Goal: Transaction & Acquisition: Purchase product/service

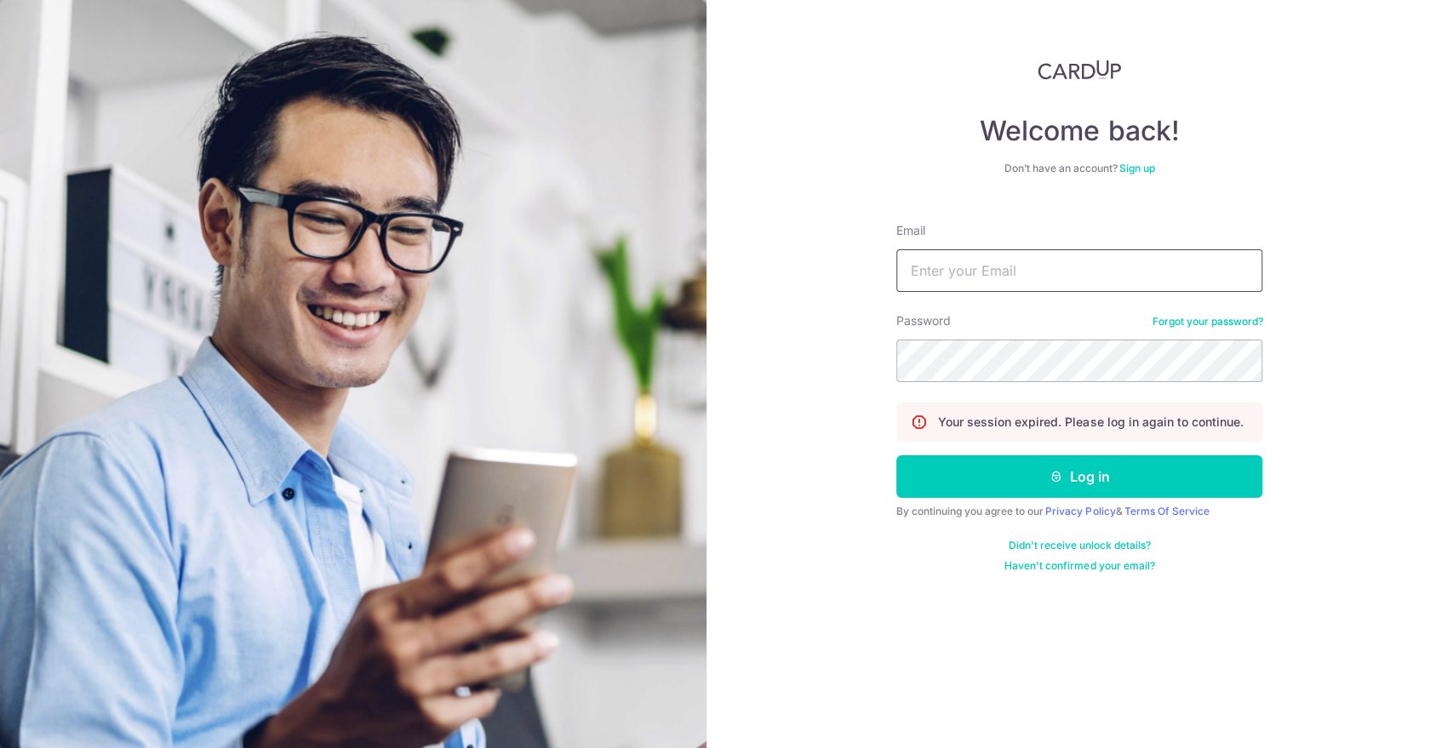
click at [965, 265] on input "Email" at bounding box center [1079, 270] width 366 height 43
type input "kenninc@gmail.com"
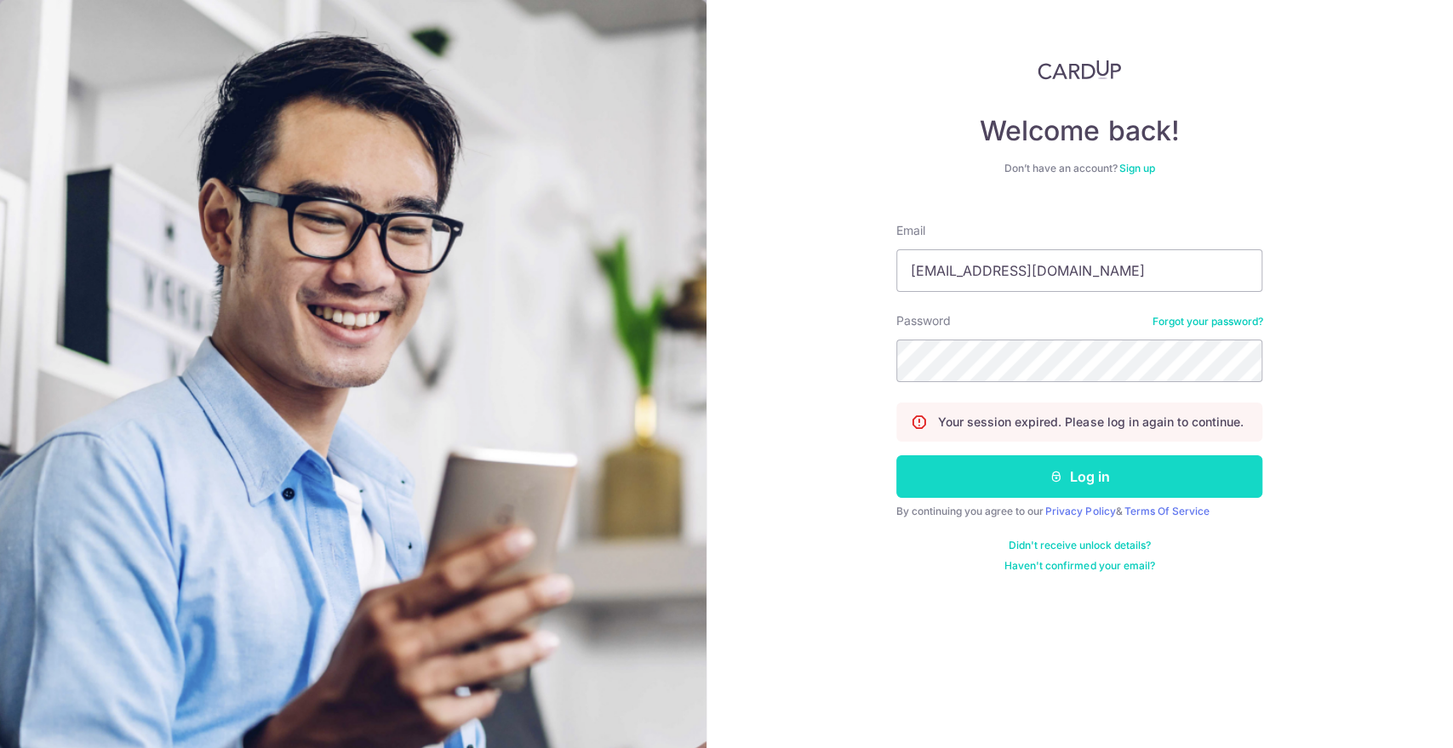
click at [1061, 482] on icon "submit" at bounding box center [1057, 477] width 14 height 14
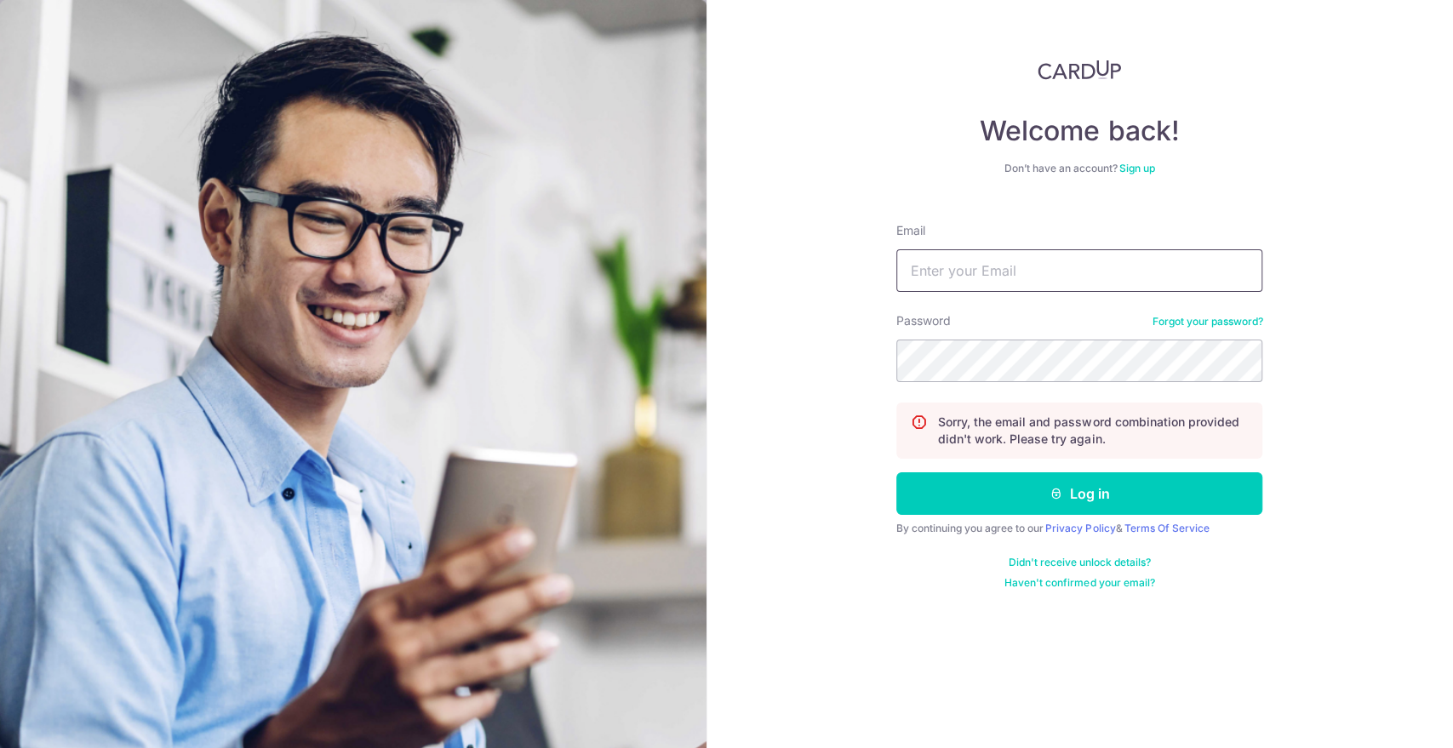
click at [977, 268] on input "Email" at bounding box center [1079, 270] width 366 height 43
type input "kenninc@gmail.com"
click at [896, 473] on button "Log in" at bounding box center [1079, 494] width 366 height 43
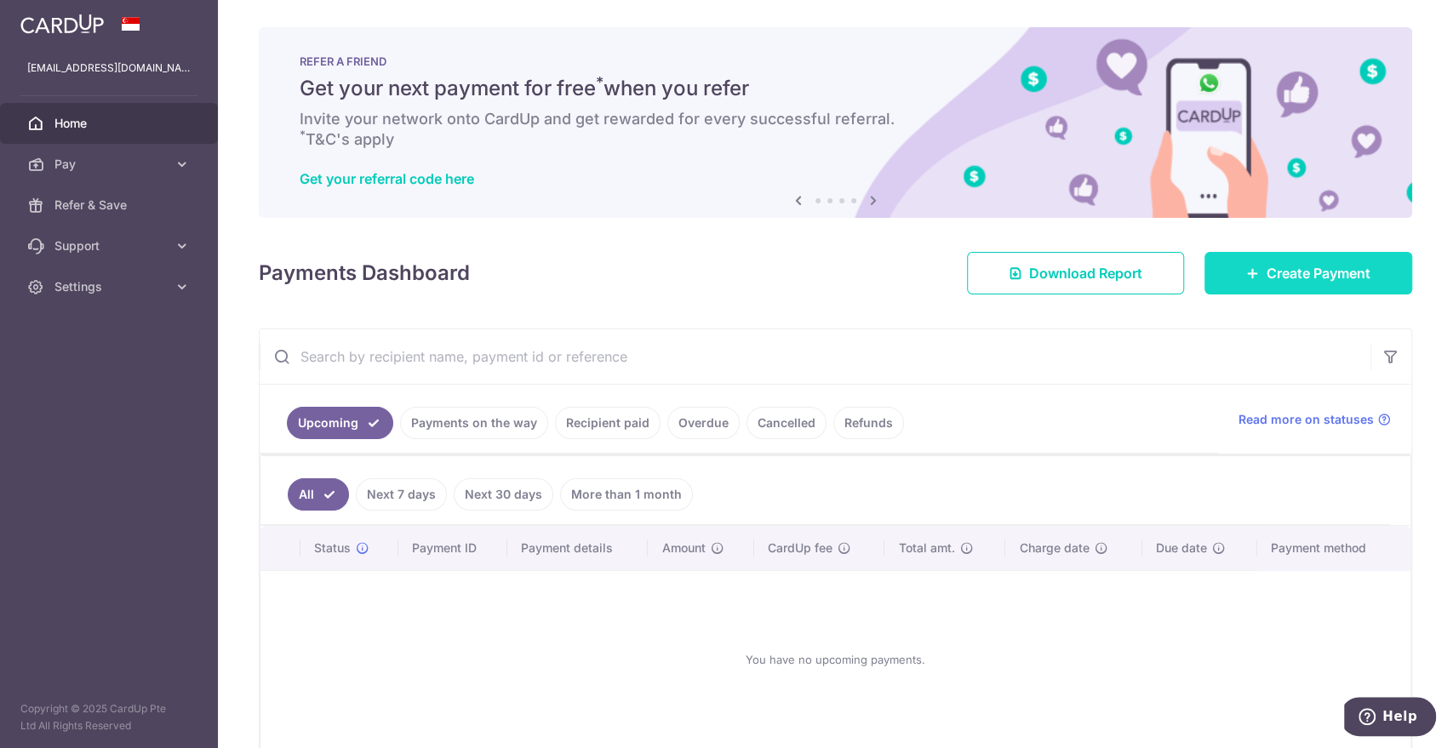
click at [1280, 285] on link "Create Payment" at bounding box center [1309, 273] width 208 height 43
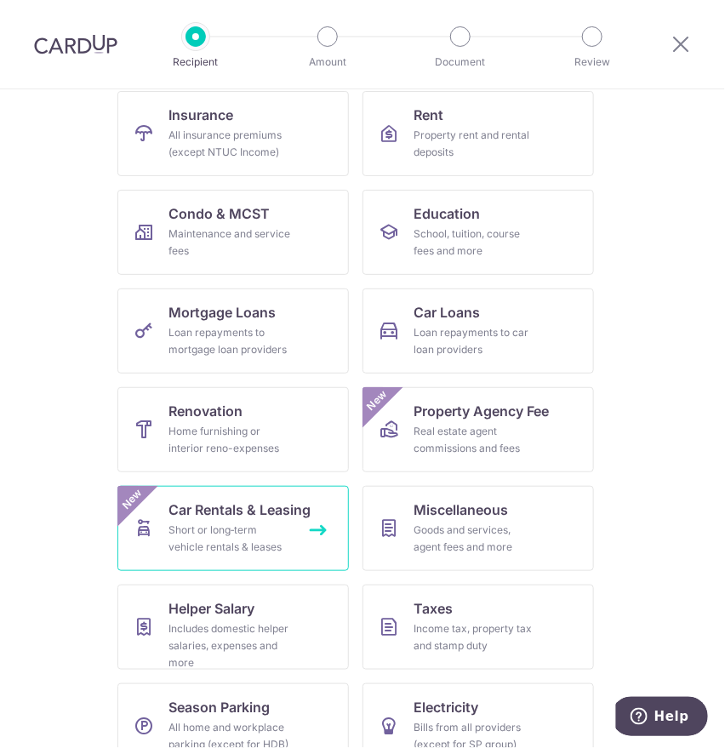
scroll to position [189, 0]
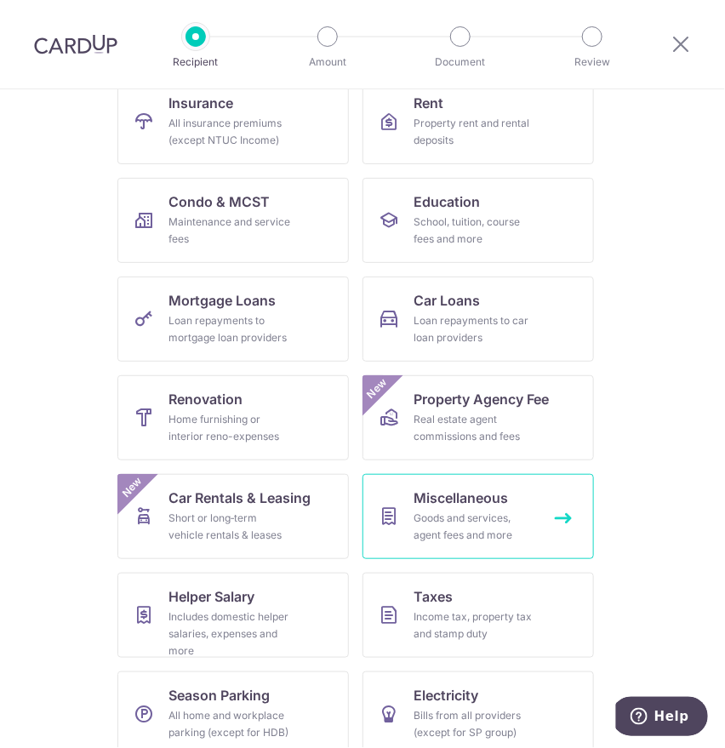
click at [454, 524] on div "Goods and services, agent fees and more" at bounding box center [475, 527] width 123 height 34
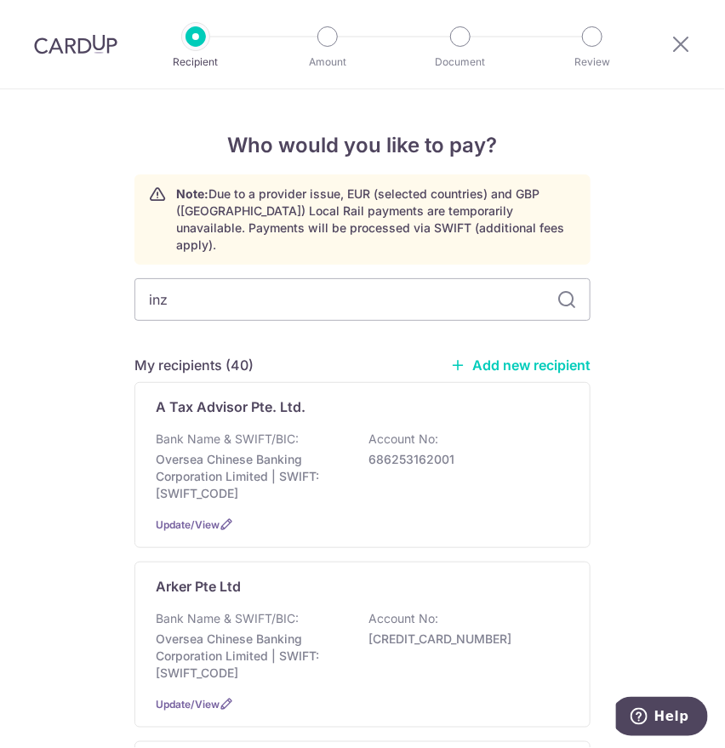
type input "inzy"
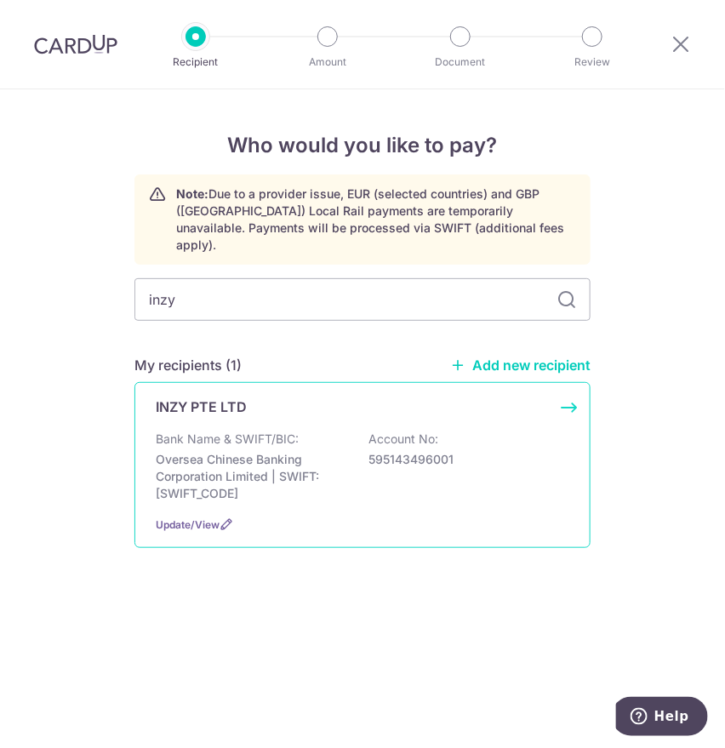
click at [243, 451] on p "Oversea Chinese Banking Corporation Limited | SWIFT: [SWIFT_CODE]" at bounding box center [251, 476] width 191 height 51
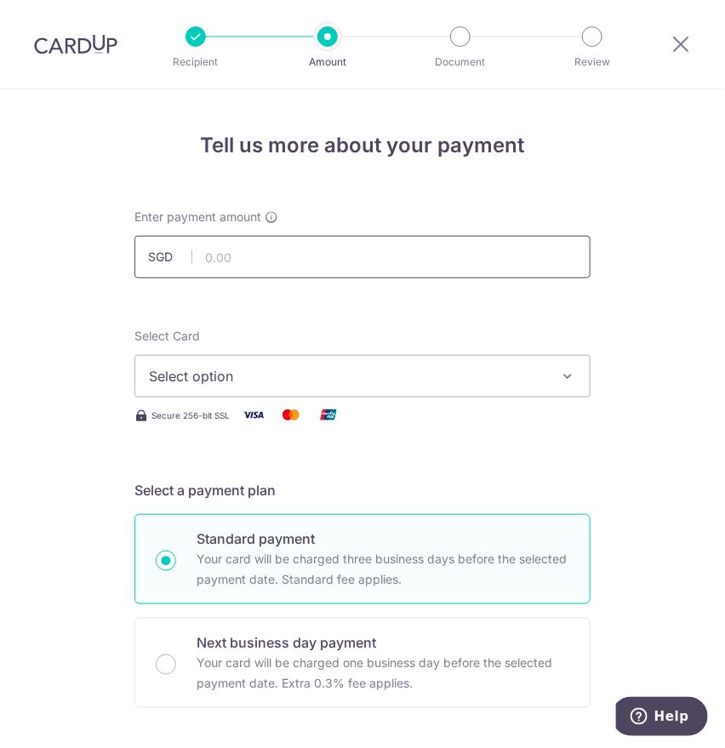
click at [214, 257] on input "text" at bounding box center [363, 257] width 456 height 43
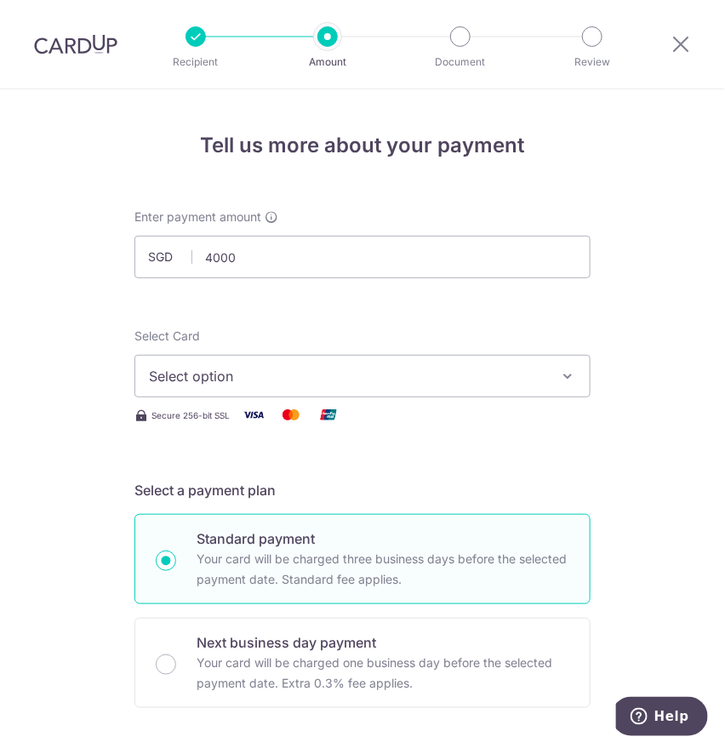
type input "4,000.00"
drag, startPoint x: 86, startPoint y: 312, endPoint x: 143, endPoint y: 373, distance: 83.1
click at [163, 381] on span "Select option" at bounding box center [347, 376] width 397 height 20
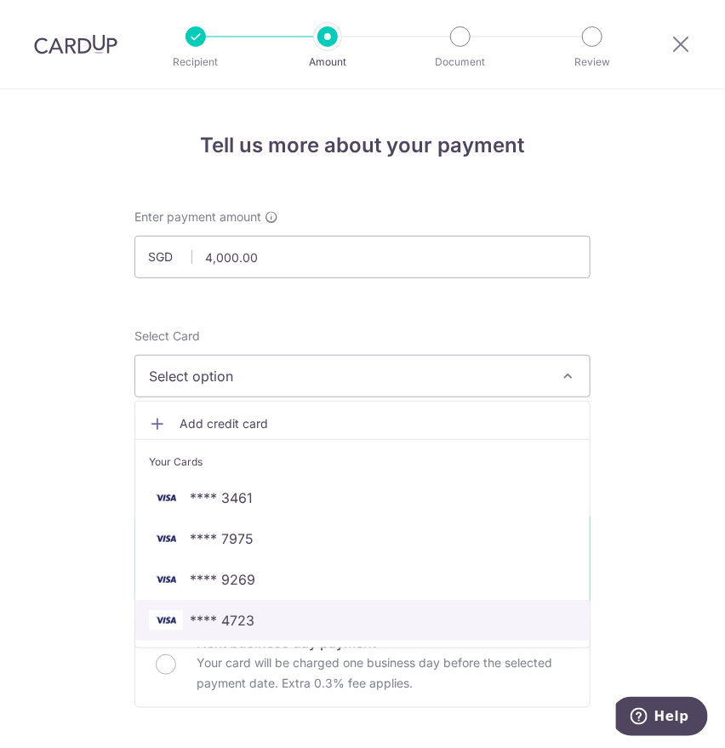
click at [202, 614] on span "**** 4723" at bounding box center [222, 620] width 65 height 20
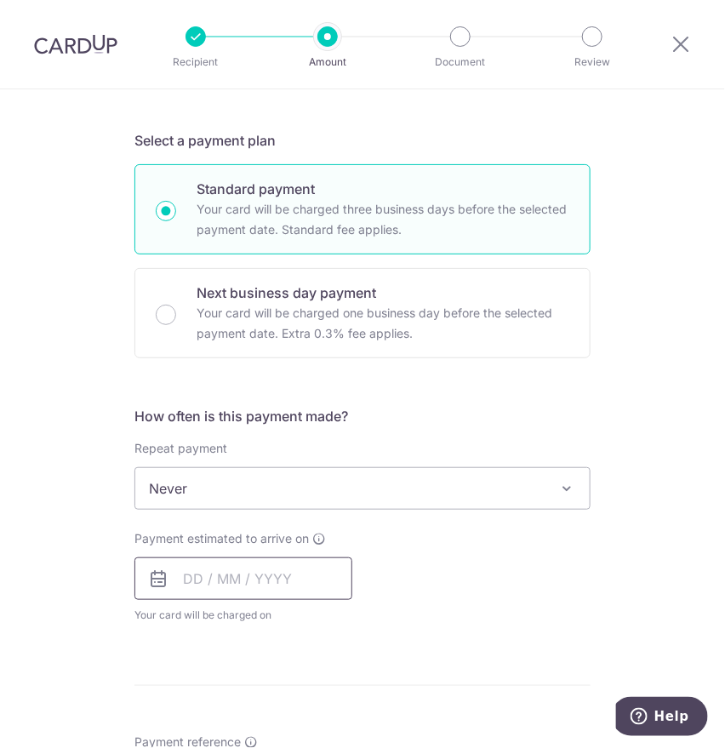
scroll to position [378, 0]
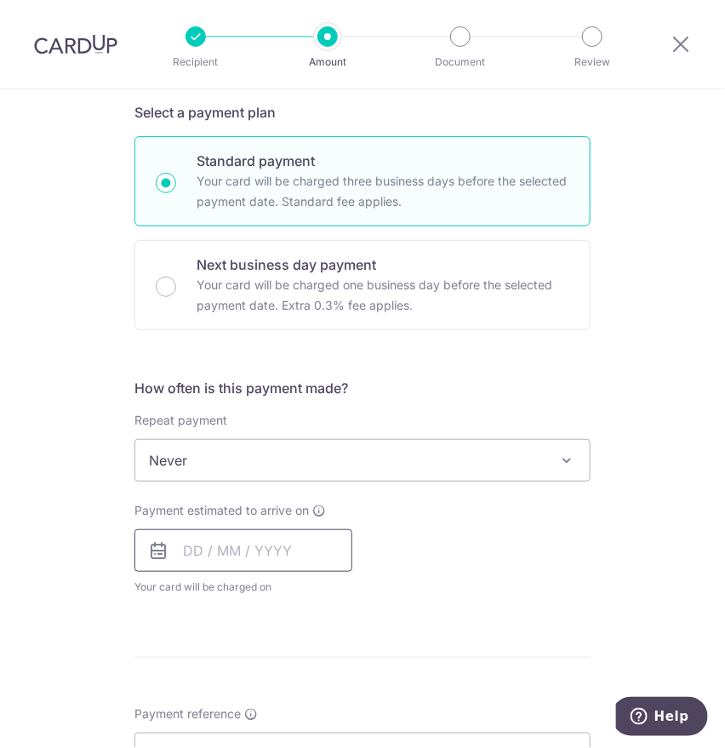
click at [191, 554] on input "text" at bounding box center [244, 551] width 218 height 43
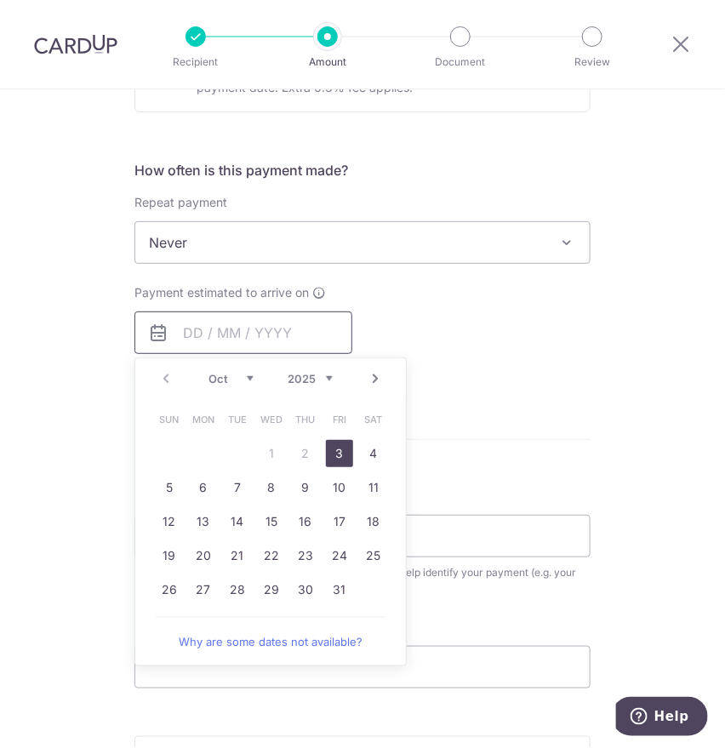
scroll to position [662, 0]
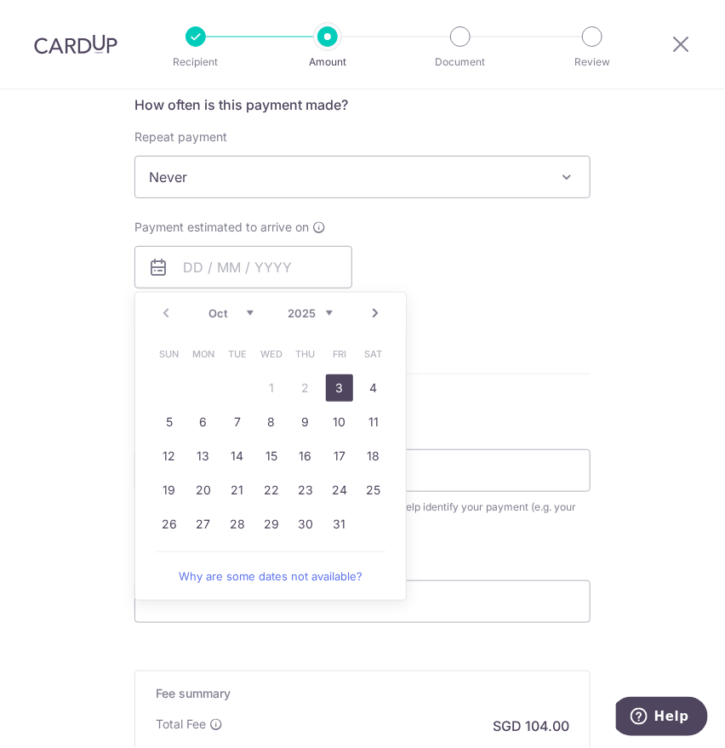
click at [331, 386] on link "3" at bounding box center [339, 388] width 27 height 27
type input "03/10/2025"
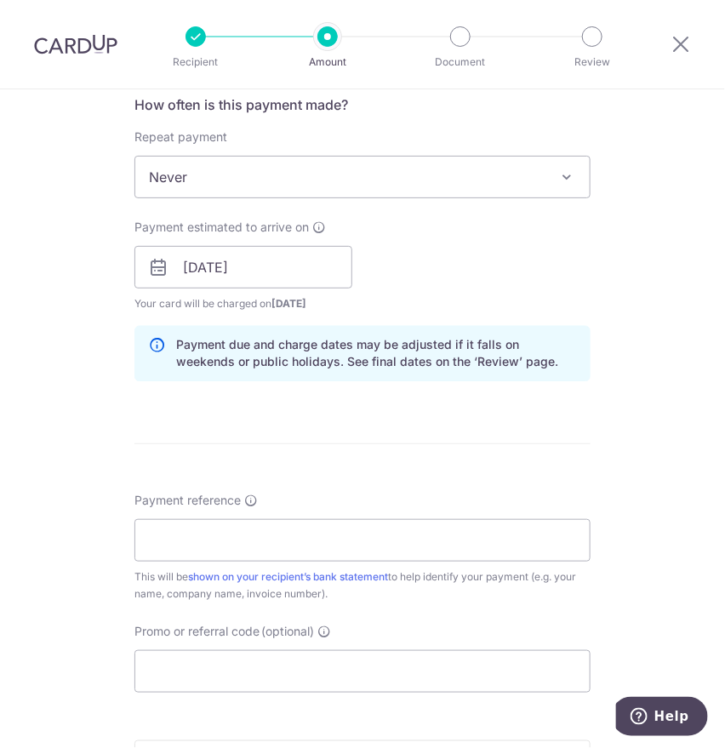
click at [27, 380] on div "Tell us more about your payment Enter payment amount SGD 4,000.00 4000.00 Selec…" at bounding box center [362, 237] width 725 height 1618
click at [157, 547] on input "Payment reference" at bounding box center [363, 540] width 456 height 43
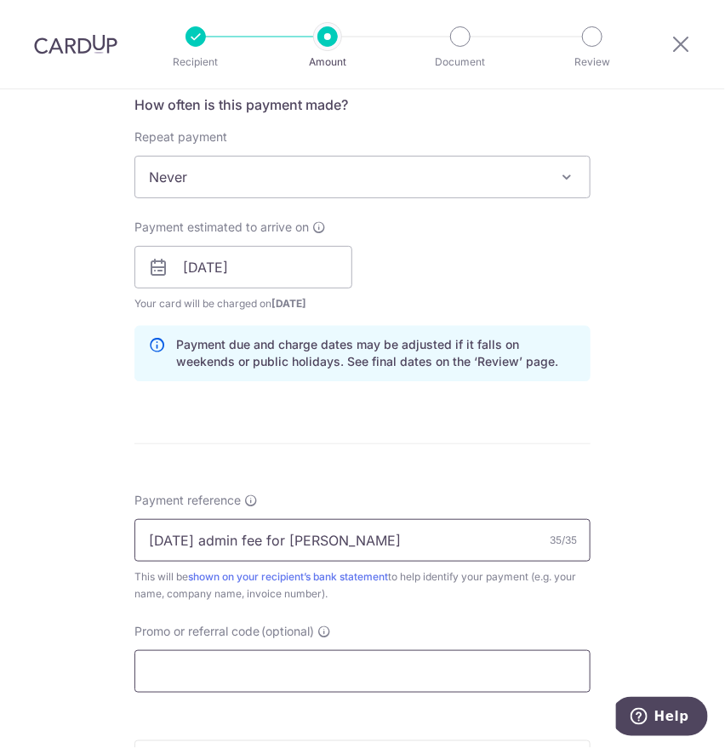
type input "[DATE] admin fee for [PERSON_NAME]"
click at [176, 667] on input "Promo or referral code (optional)" at bounding box center [363, 671] width 456 height 43
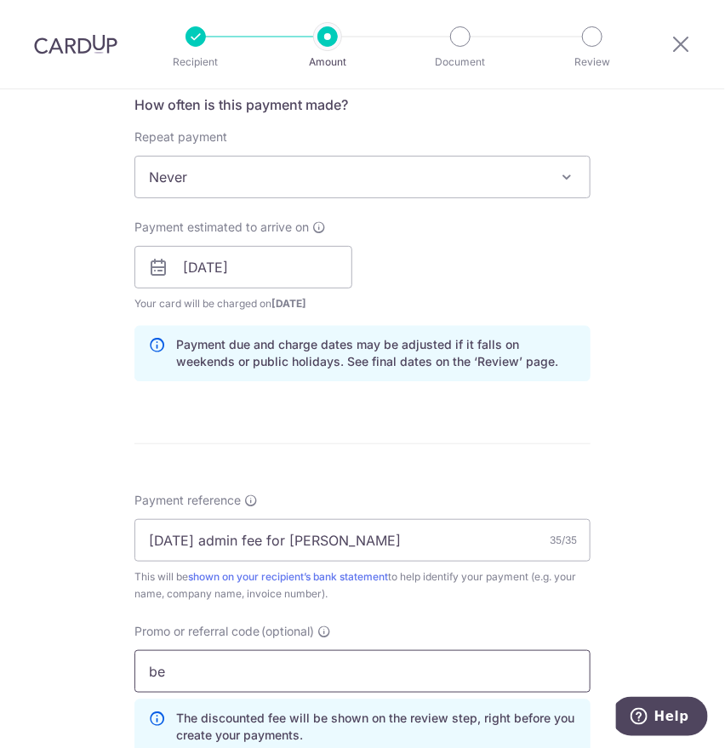
type input "b"
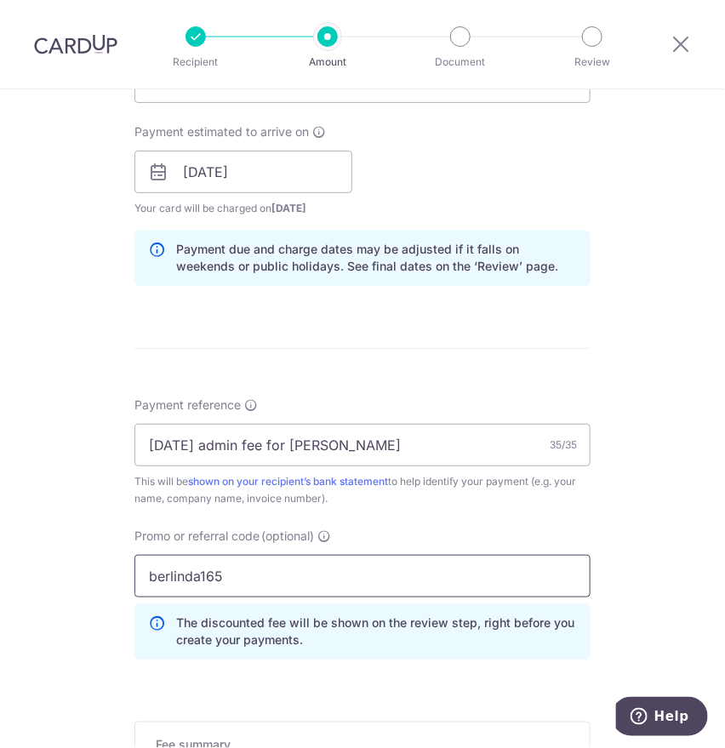
scroll to position [946, 0]
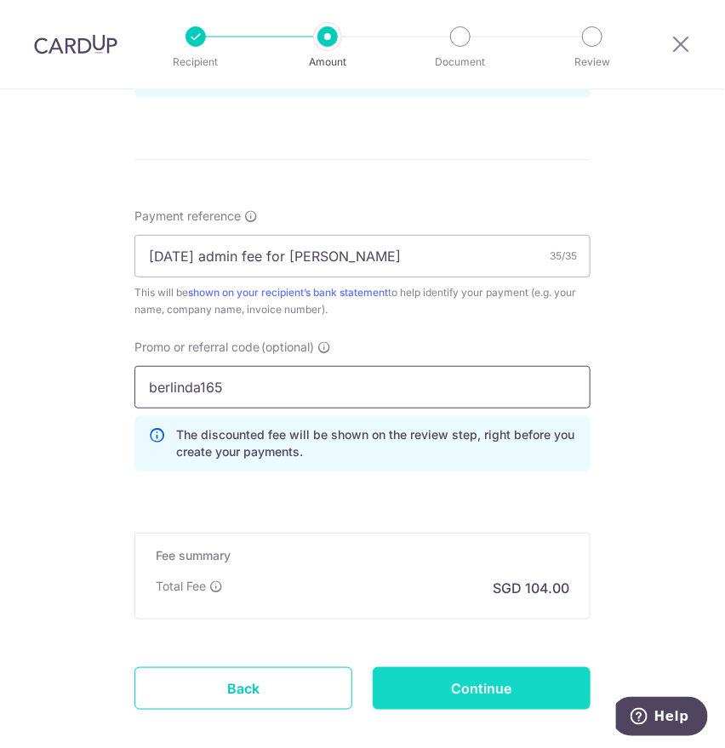
type input "berlinda165"
click at [464, 686] on input "Continue" at bounding box center [482, 688] width 218 height 43
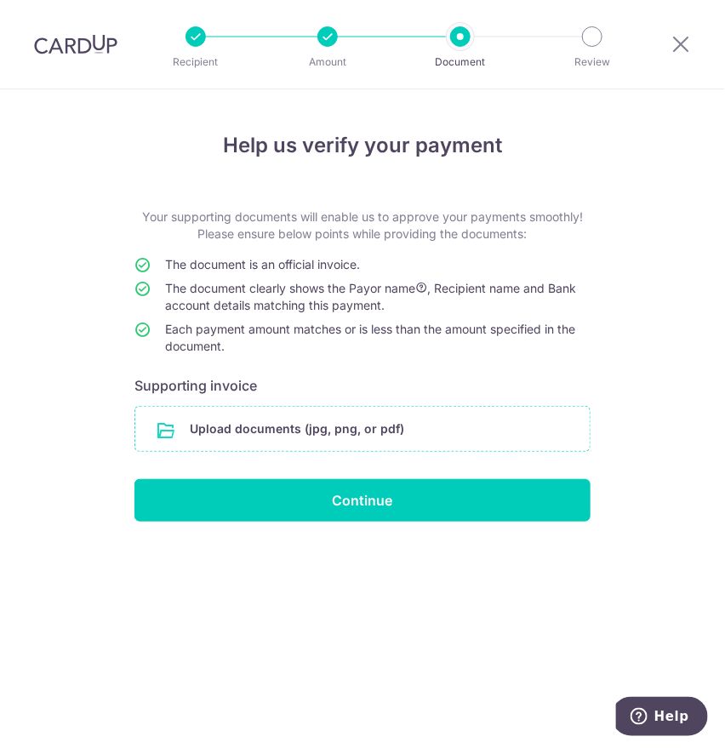
click at [293, 431] on input "file" at bounding box center [362, 429] width 455 height 44
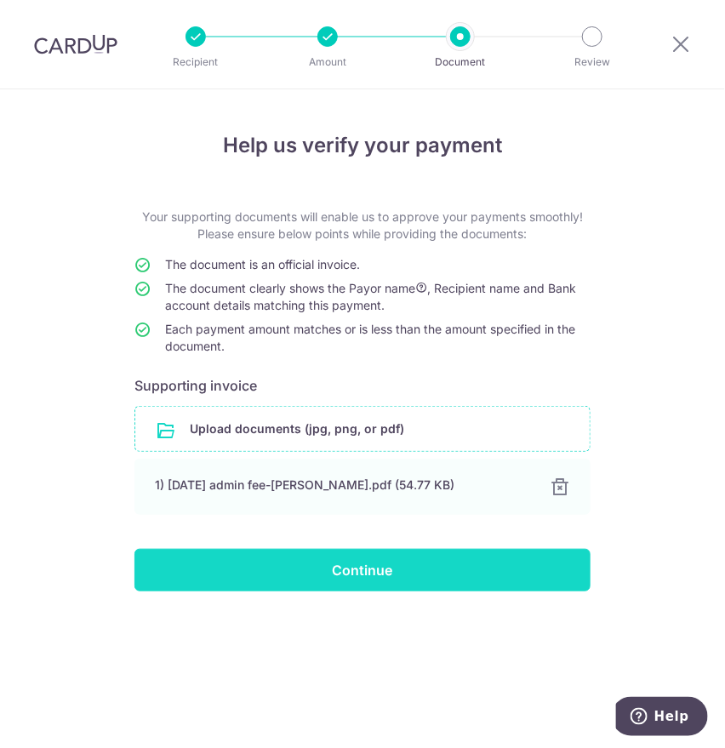
click at [196, 576] on input "Continue" at bounding box center [363, 570] width 456 height 43
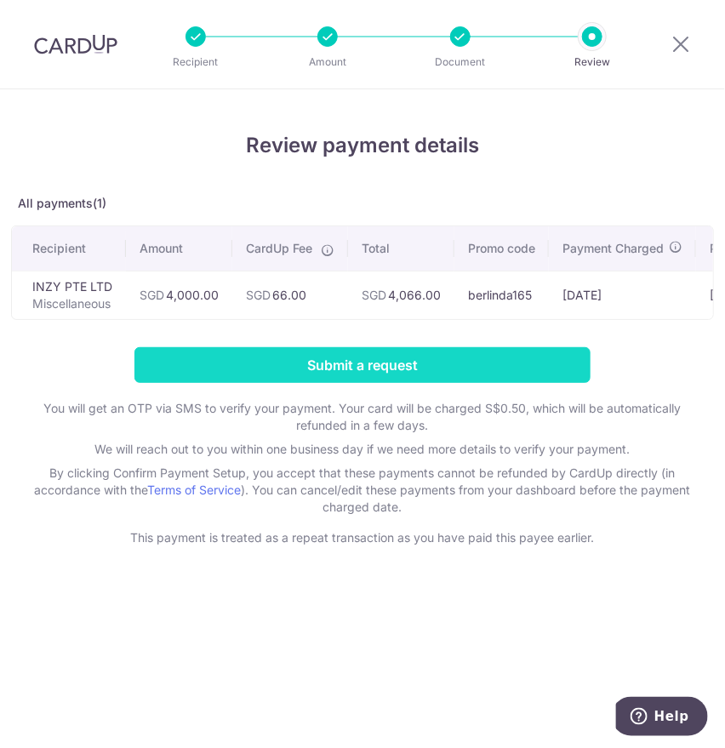
click at [238, 368] on input "Submit a request" at bounding box center [363, 365] width 456 height 36
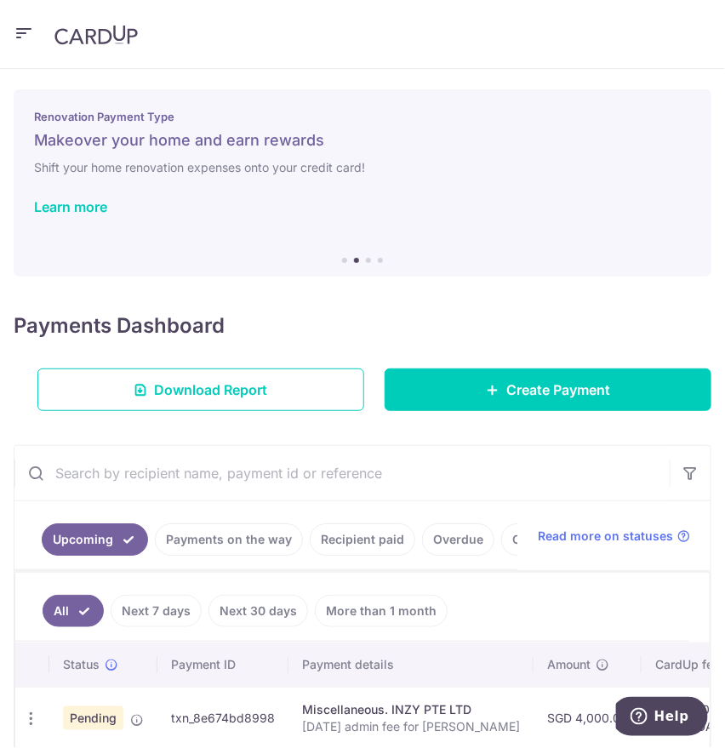
click at [568, 315] on div "Payments Dashboard Download Report Create Payment" at bounding box center [363, 357] width 698 height 107
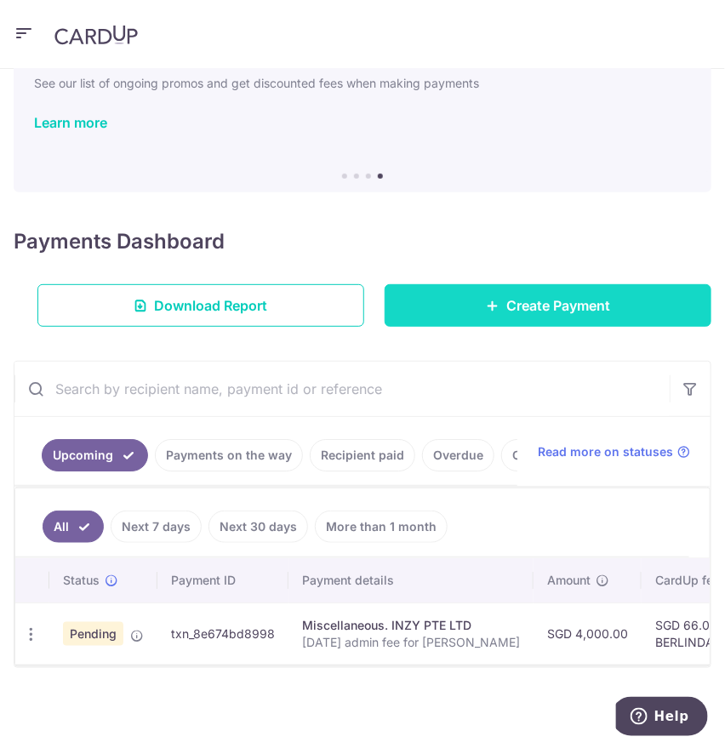
click at [460, 284] on link "Create Payment" at bounding box center [548, 305] width 327 height 43
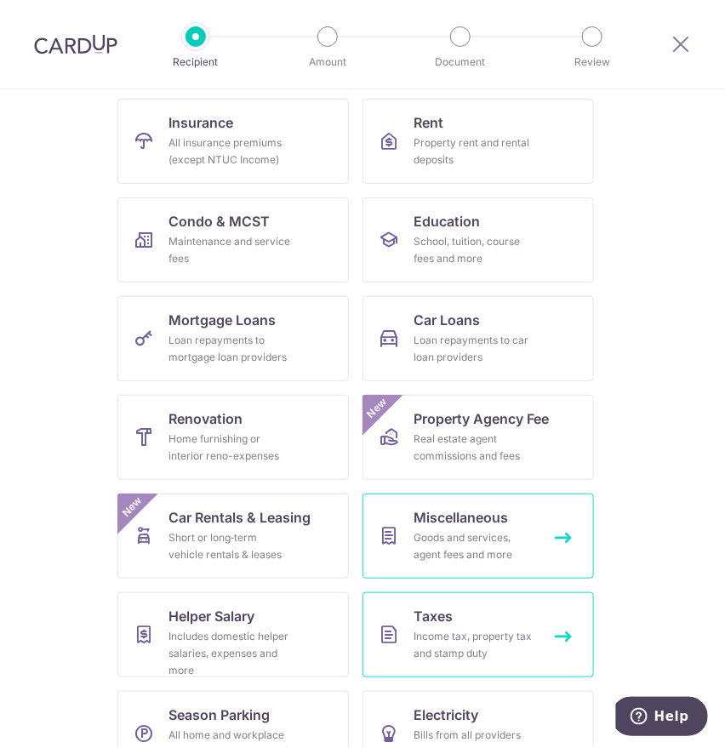
scroll to position [189, 0]
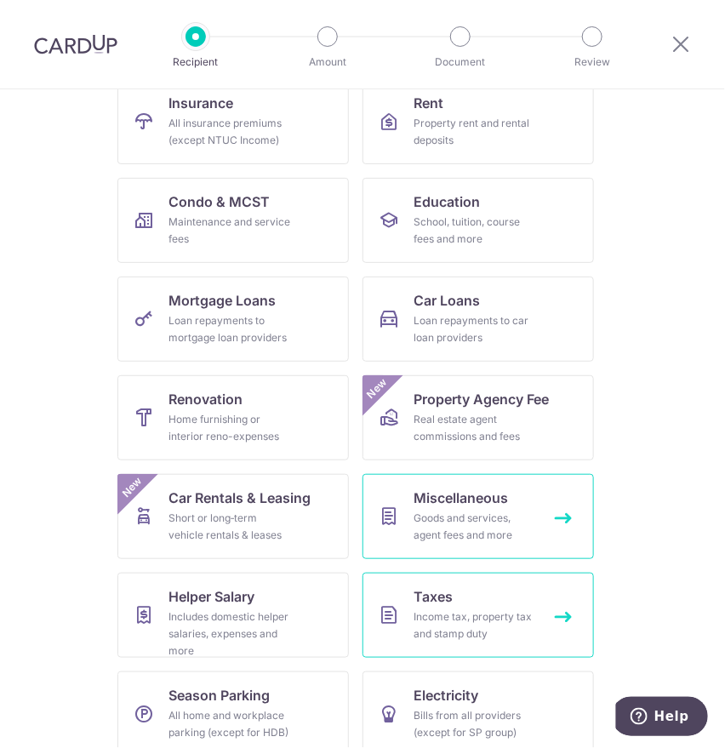
click at [469, 609] on div "Income tax, property tax and stamp duty" at bounding box center [475, 626] width 123 height 34
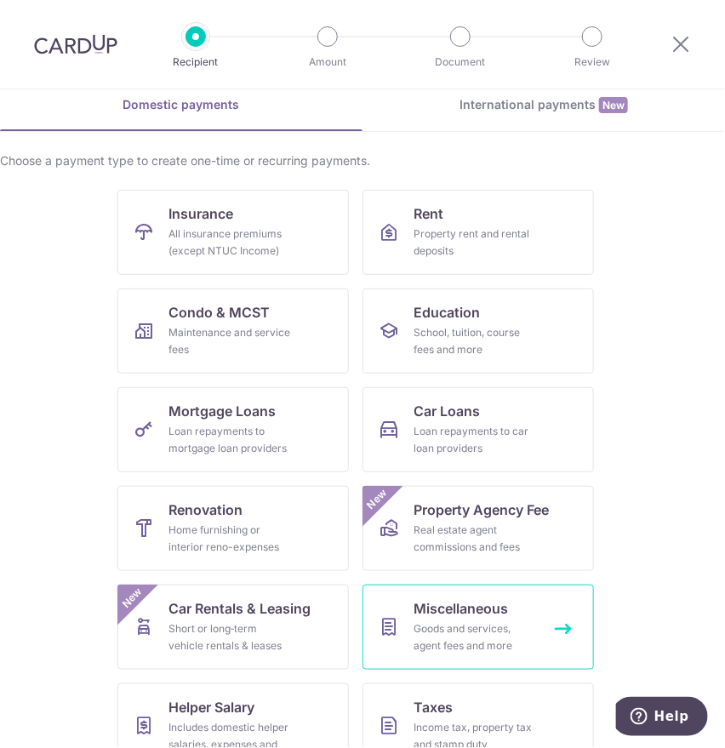
scroll to position [189, 0]
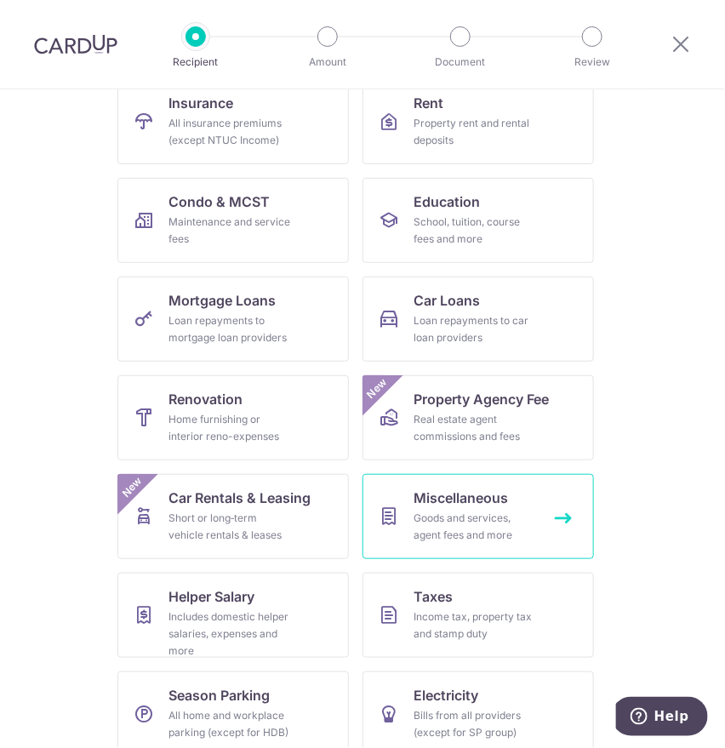
click at [462, 491] on span "Miscellaneous" at bounding box center [461, 498] width 95 height 20
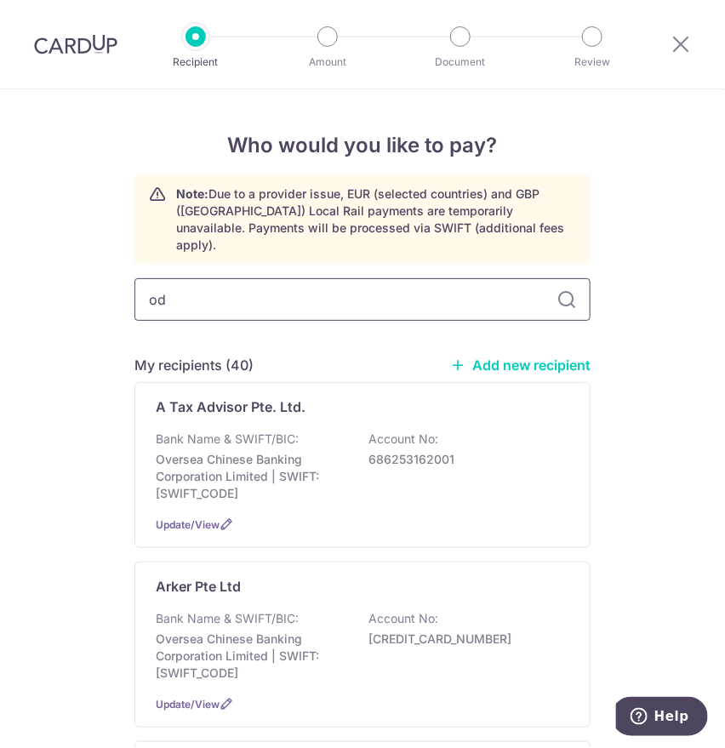
type input "odd"
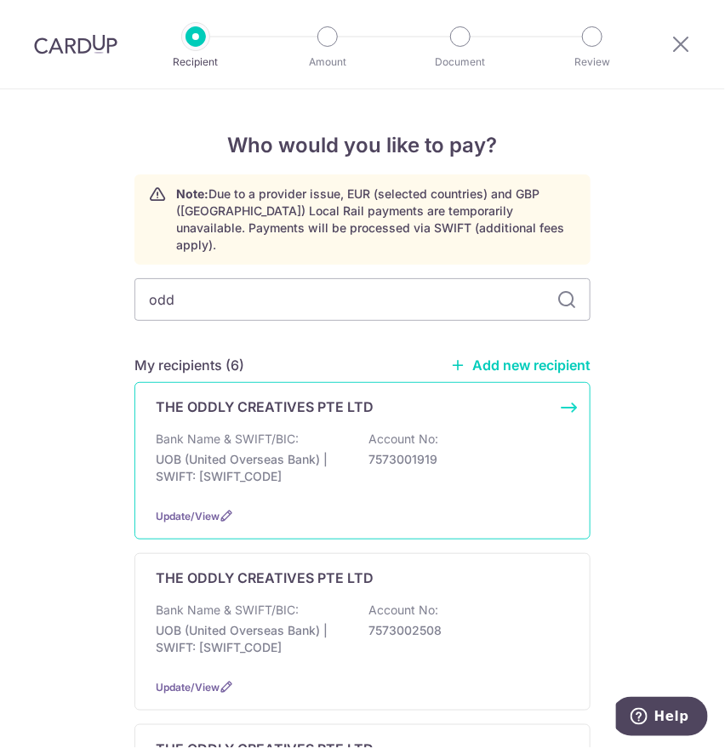
click at [218, 431] on p "Bank Name & SWIFT/BIC:" at bounding box center [227, 439] width 143 height 17
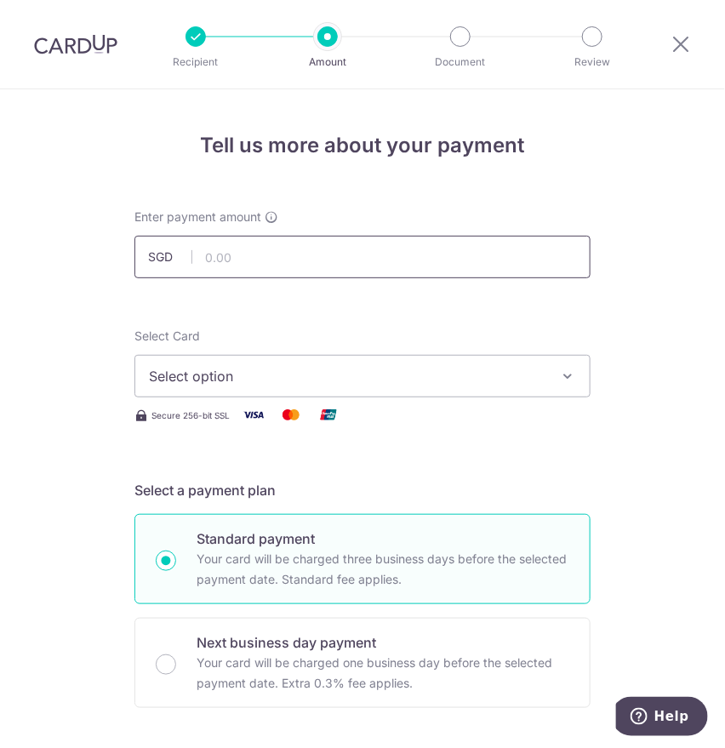
click at [232, 259] on input "text" at bounding box center [363, 257] width 456 height 43
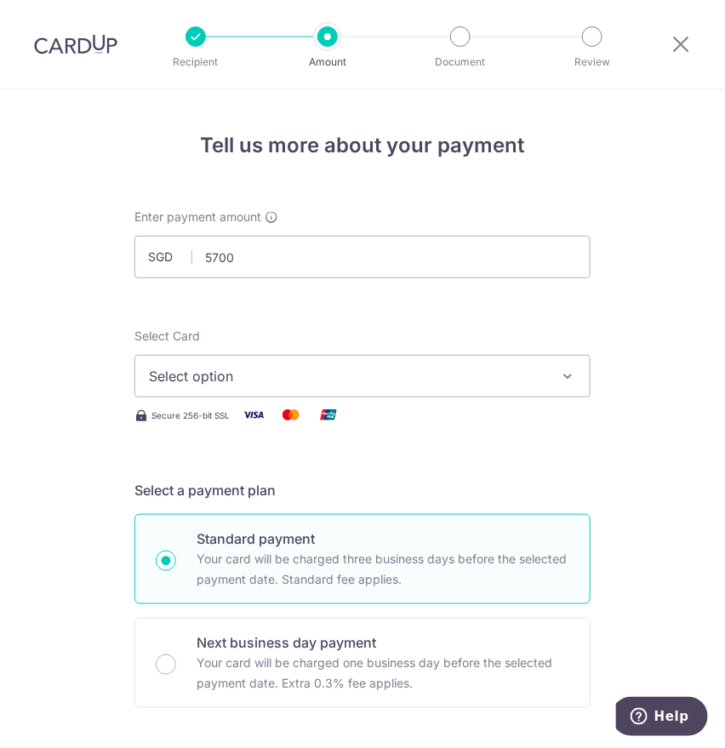
type input "5,700.00"
click at [203, 371] on span "Select option" at bounding box center [347, 376] width 397 height 20
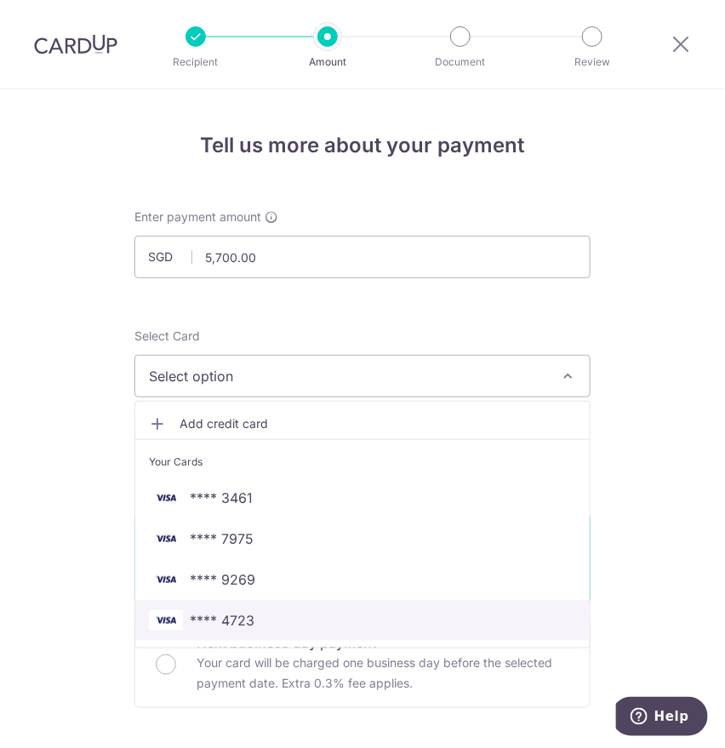
click at [217, 617] on span "**** 4723" at bounding box center [222, 620] width 65 height 20
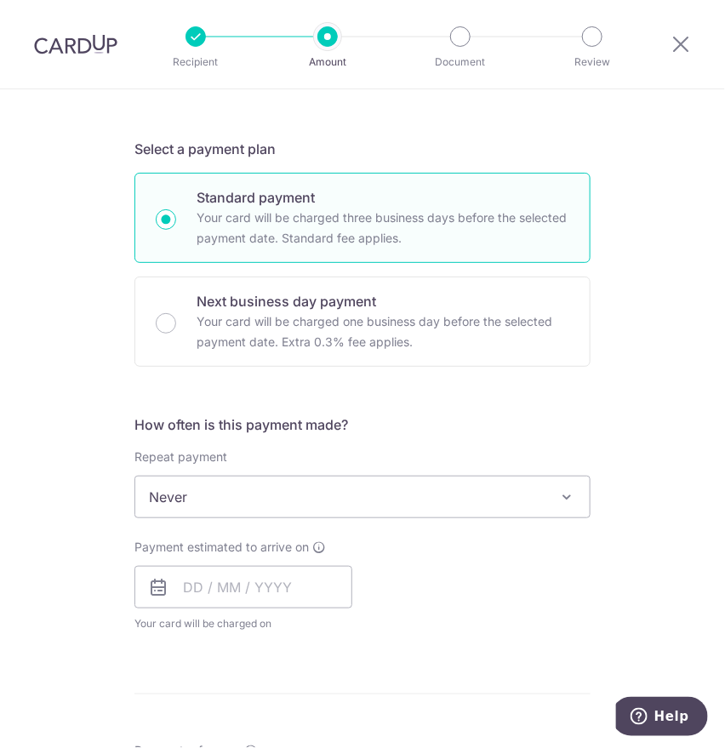
scroll to position [378, 0]
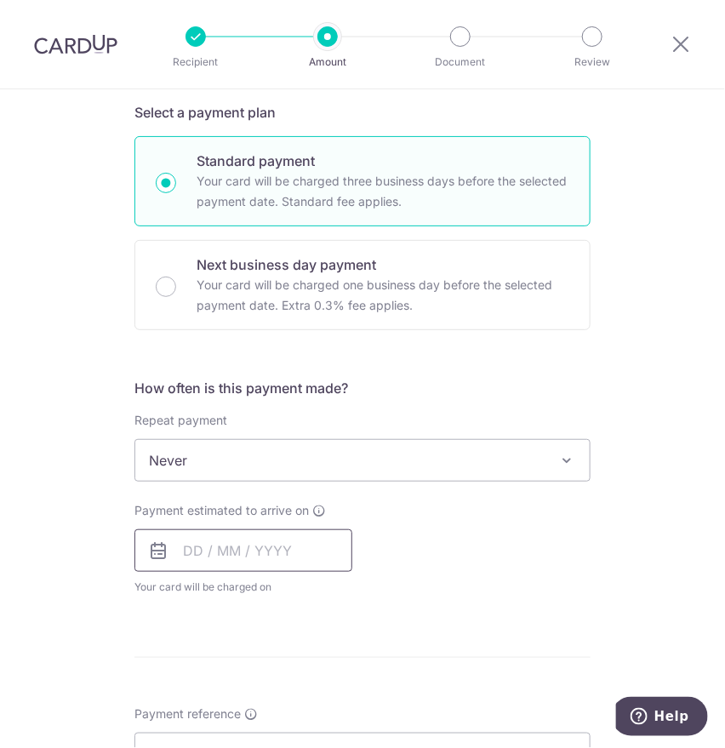
click at [179, 543] on input "text" at bounding box center [244, 551] width 218 height 43
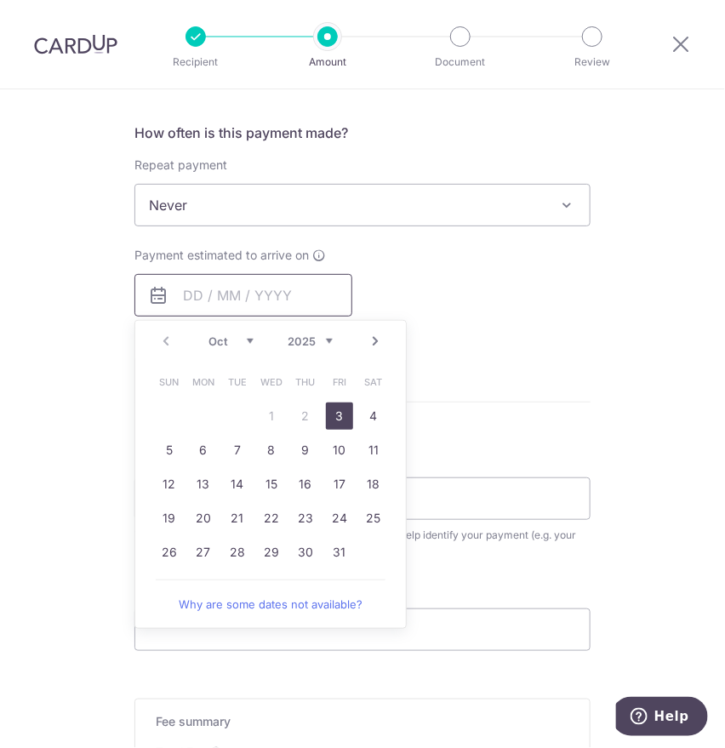
scroll to position [662, 0]
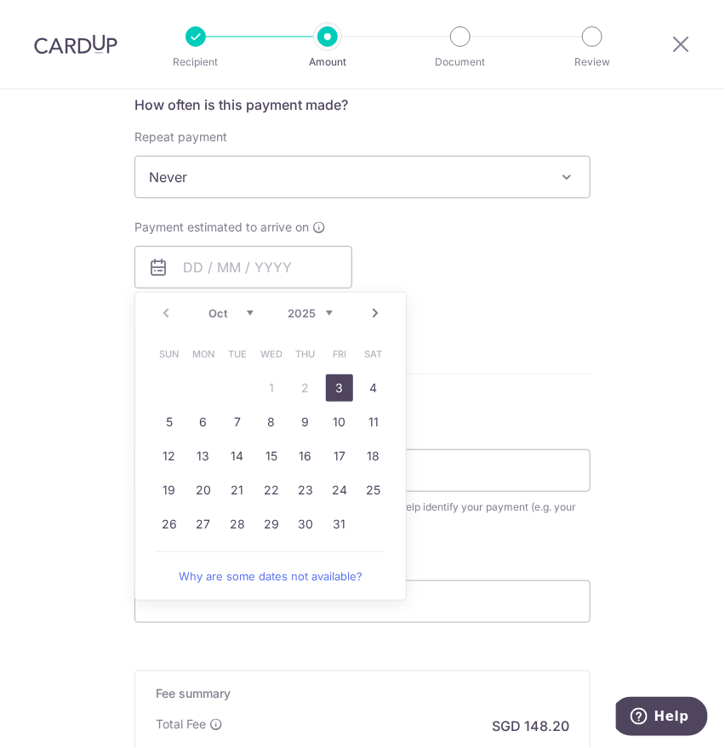
drag, startPoint x: 341, startPoint y: 385, endPoint x: 27, endPoint y: 398, distance: 313.6
click at [341, 385] on link "3" at bounding box center [339, 388] width 27 height 27
type input "03/10/2025"
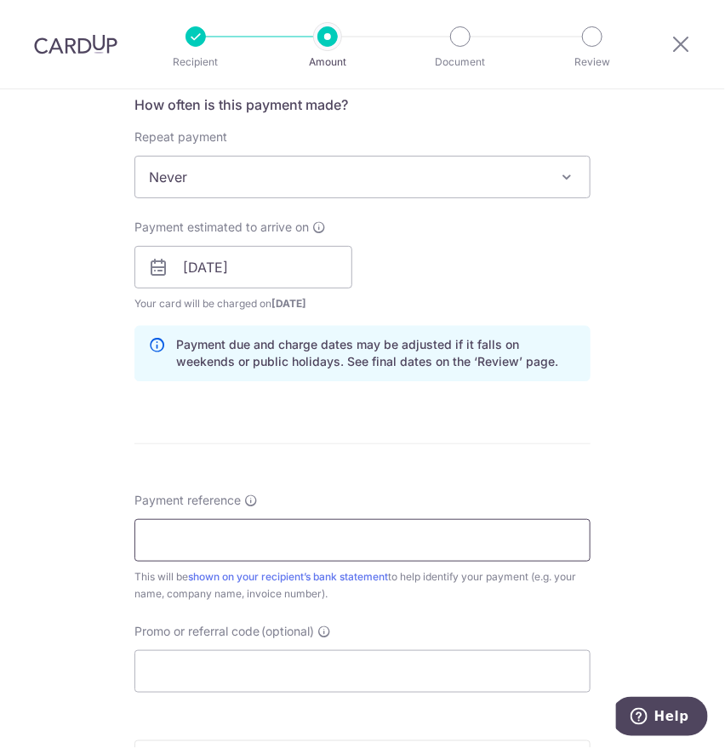
click at [179, 540] on input "Payment reference" at bounding box center [363, 540] width 456 height 43
click at [201, 543] on input "Payment reference" at bounding box center [363, 540] width 456 height 43
type input "0041"
click at [64, 501] on div "Tell us more about your payment Enter payment amount SGD 5,700.00 5700.00 Selec…" at bounding box center [362, 237] width 725 height 1618
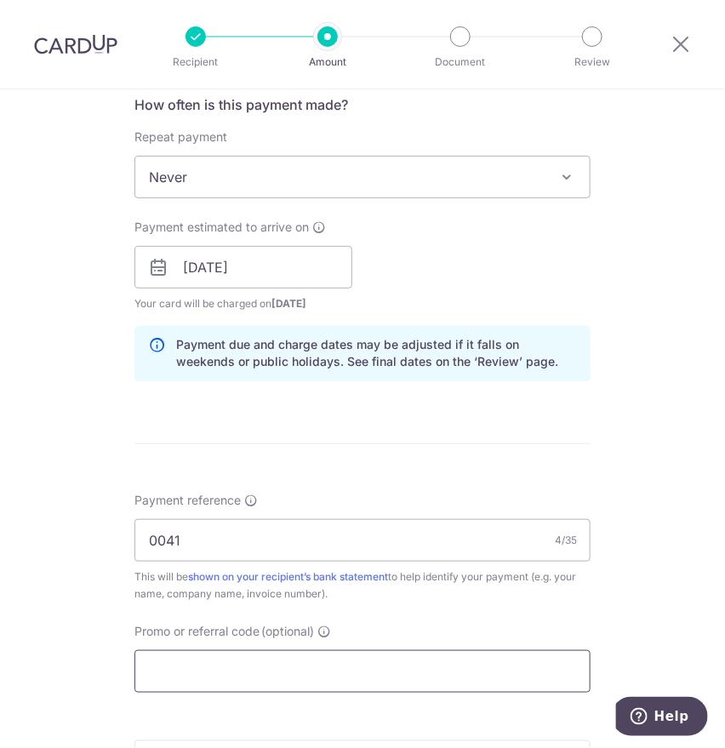
click at [300, 656] on input "Promo or referral code (optional) Enter either a promo code or a referral code …" at bounding box center [363, 671] width 456 height 43
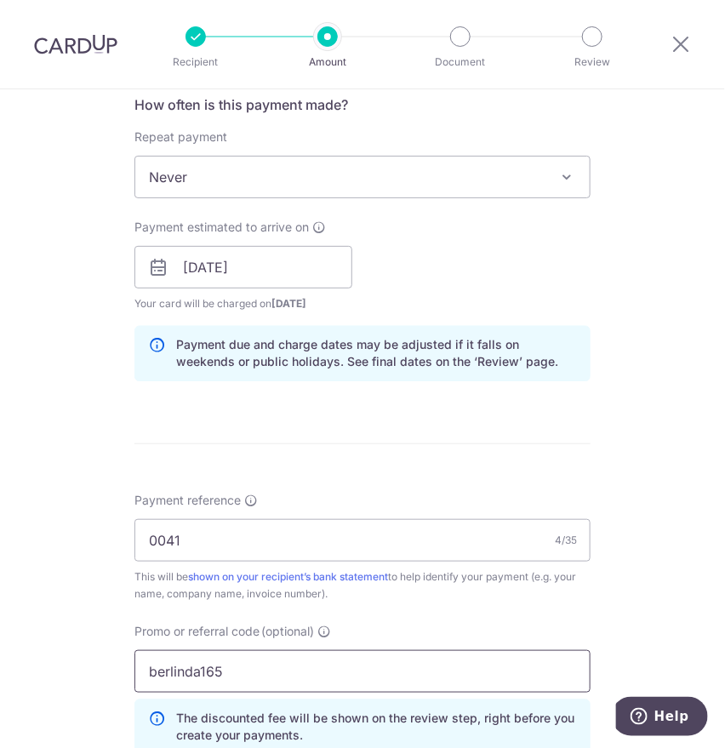
type input "berlinda165"
click at [60, 603] on div "Tell us more about your payment Enter payment amount SGD 5,700.00 5700.00 Selec…" at bounding box center [362, 275] width 725 height 1694
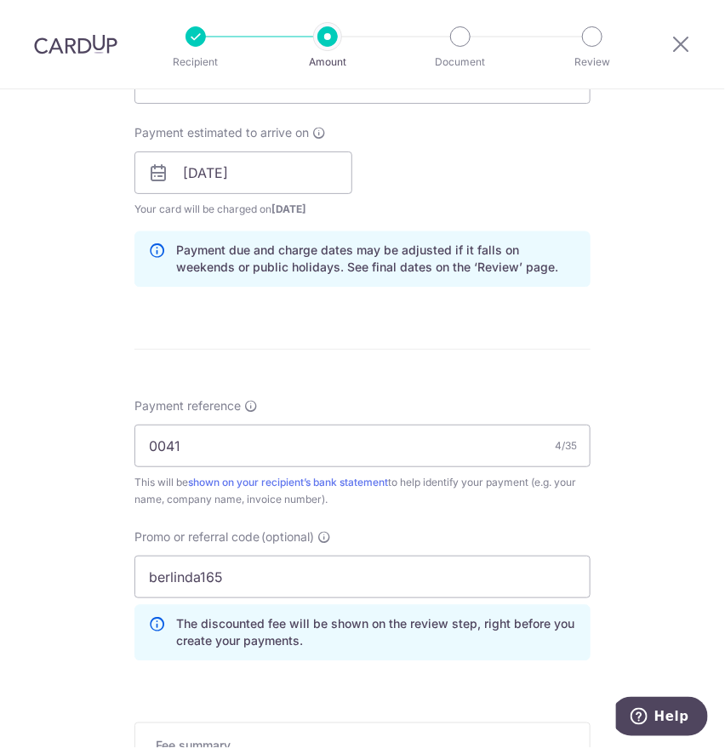
click at [37, 489] on div "Tell us more about your payment Enter payment amount SGD 5,700.00 5700.00 Selec…" at bounding box center [362, 180] width 725 height 1694
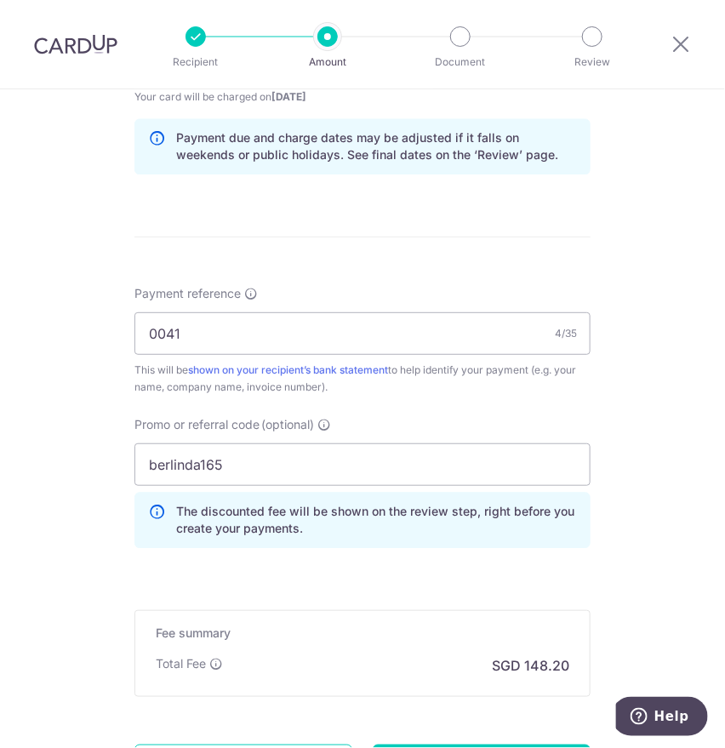
scroll to position [1034, 0]
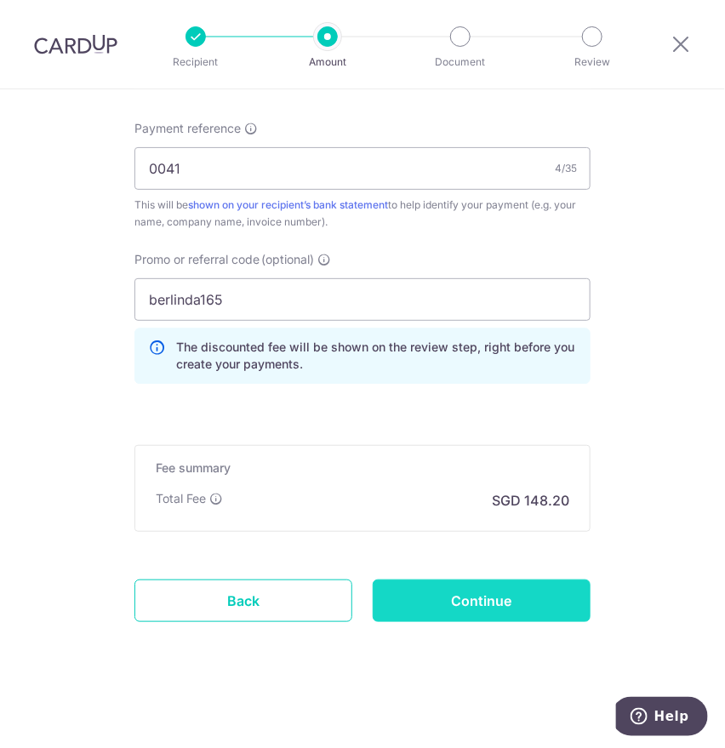
click at [470, 607] on input "Continue" at bounding box center [482, 601] width 218 height 43
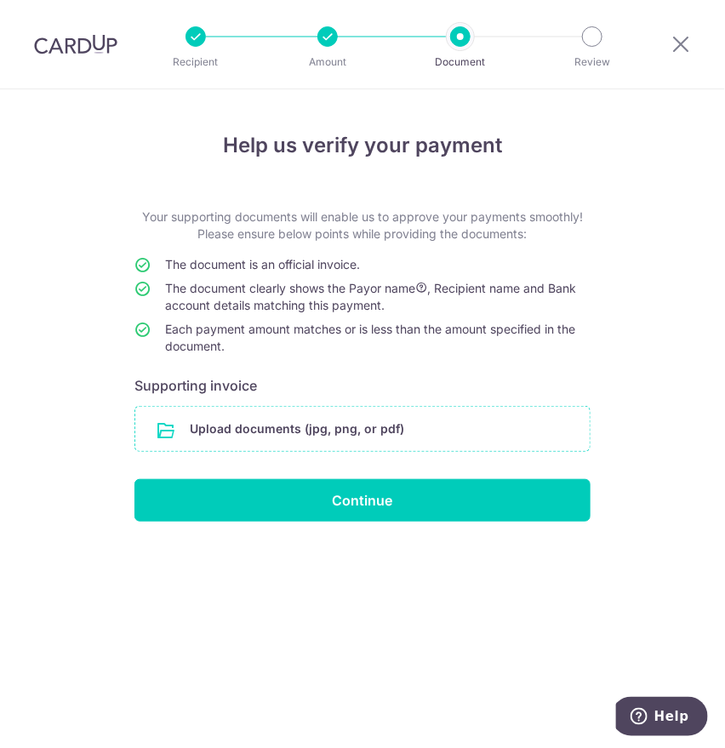
click at [203, 438] on input "file" at bounding box center [362, 429] width 455 height 44
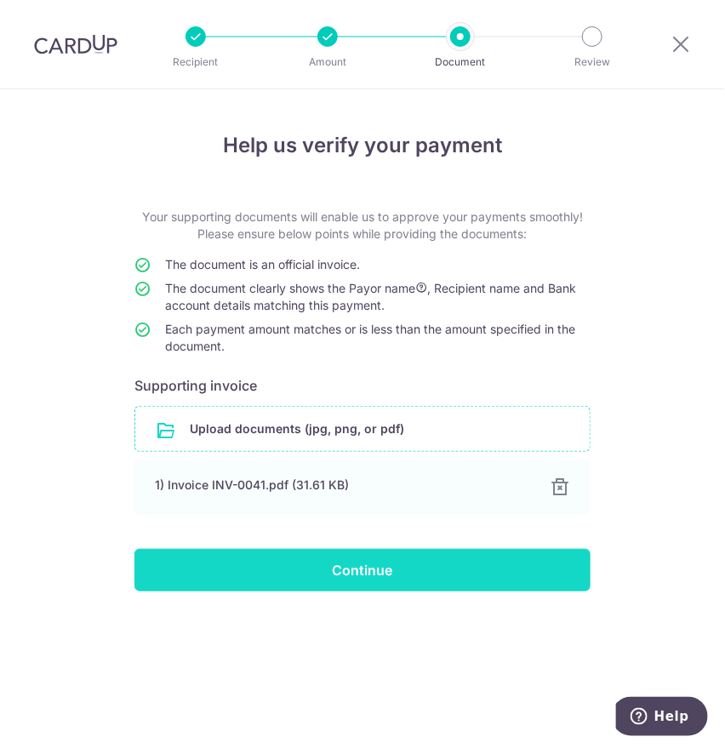
click at [291, 565] on input "Continue" at bounding box center [363, 570] width 456 height 43
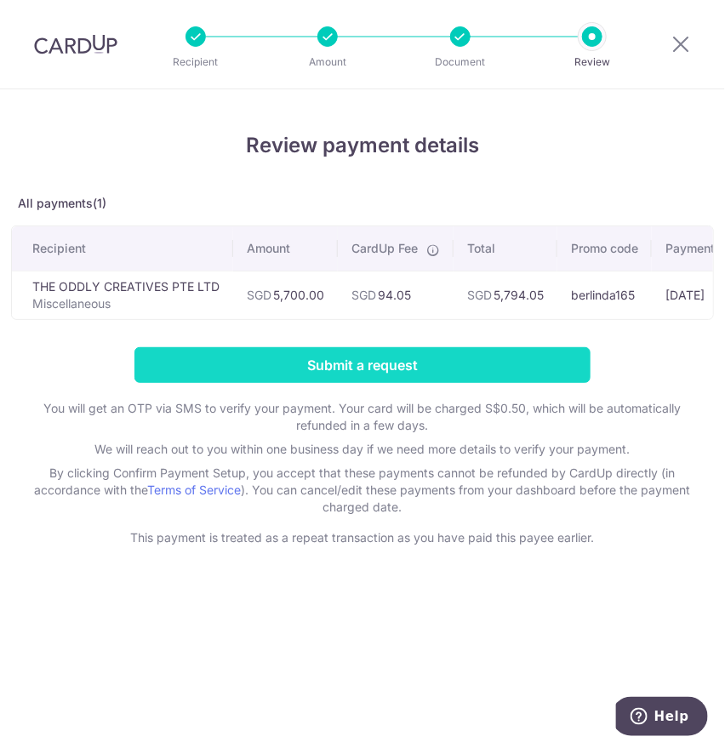
click at [297, 381] on input "Submit a request" at bounding box center [363, 365] width 456 height 36
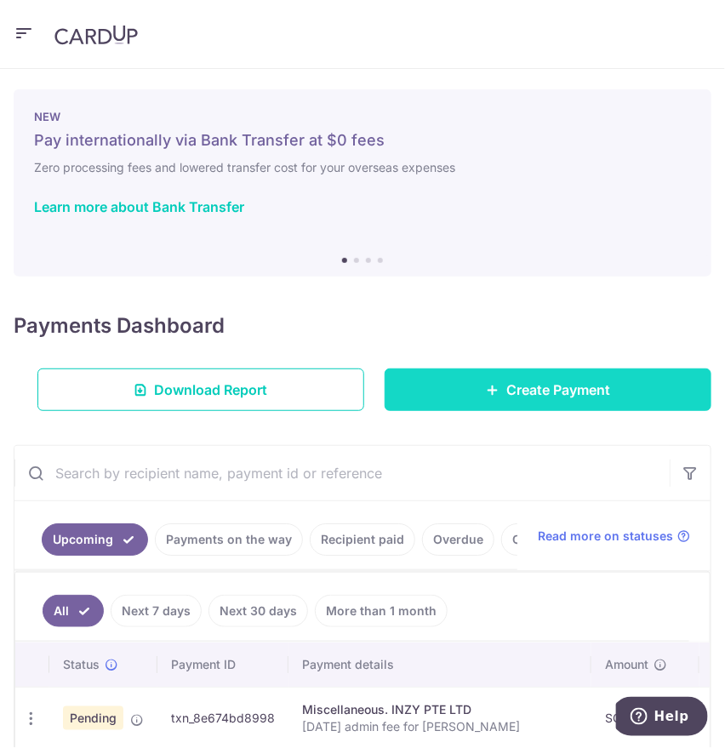
click at [507, 388] on span "Create Payment" at bounding box center [559, 390] width 104 height 20
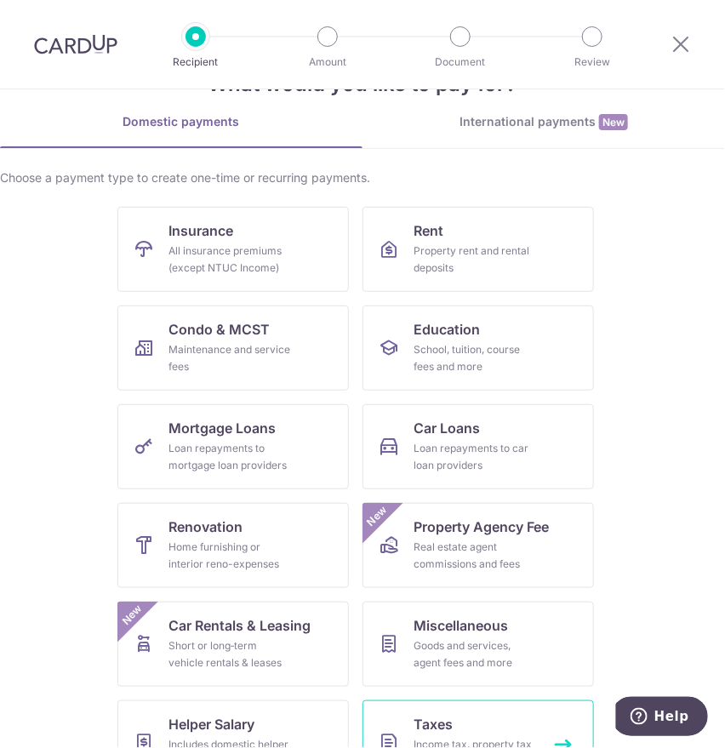
scroll to position [95, 0]
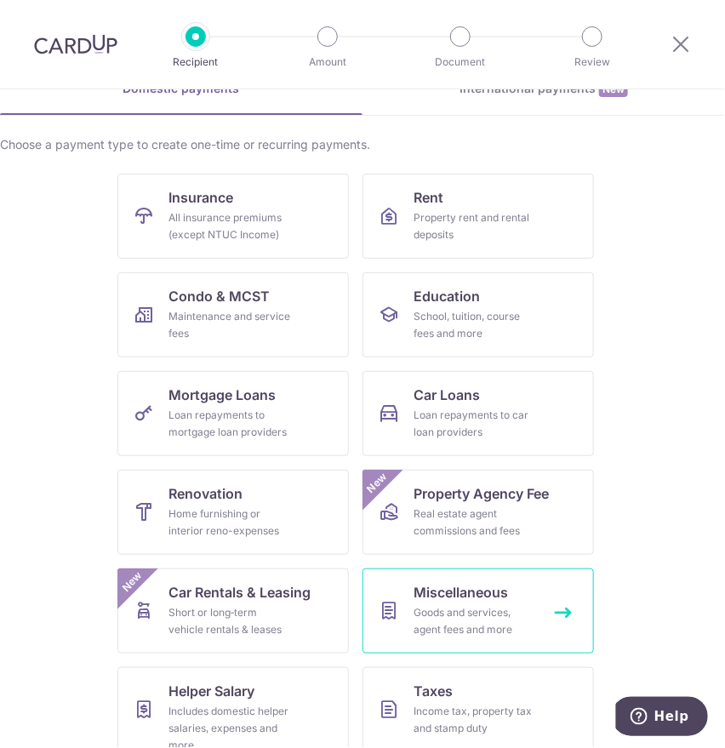
click at [439, 629] on div "Goods and services, agent fees and more" at bounding box center [475, 621] width 123 height 34
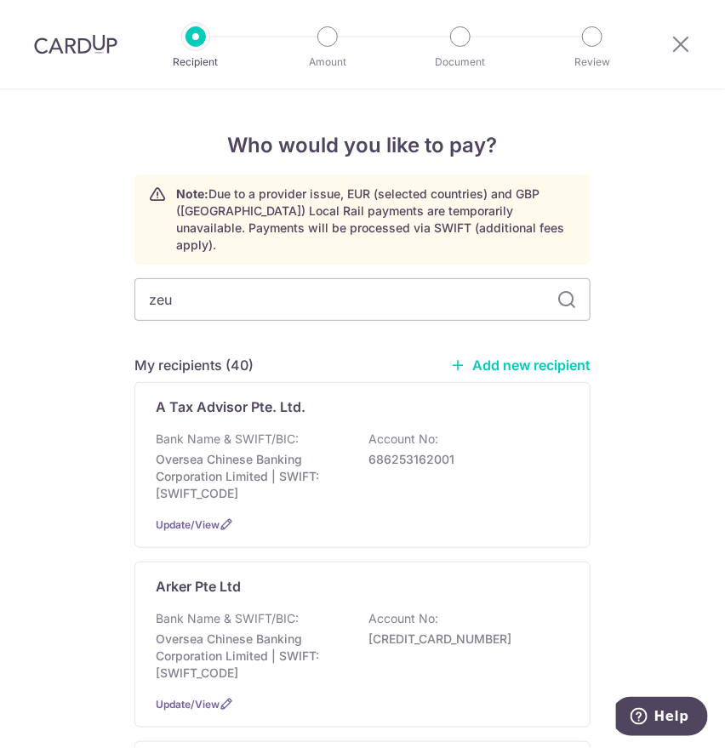
type input "zeus"
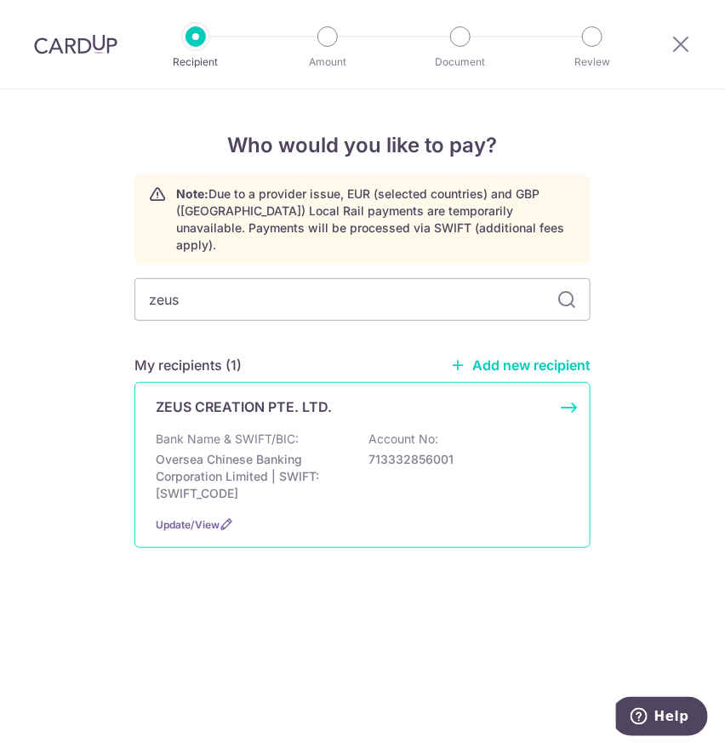
click at [218, 451] on p "Oversea Chinese Banking Corporation Limited | SWIFT: [SWIFT_CODE]" at bounding box center [251, 476] width 191 height 51
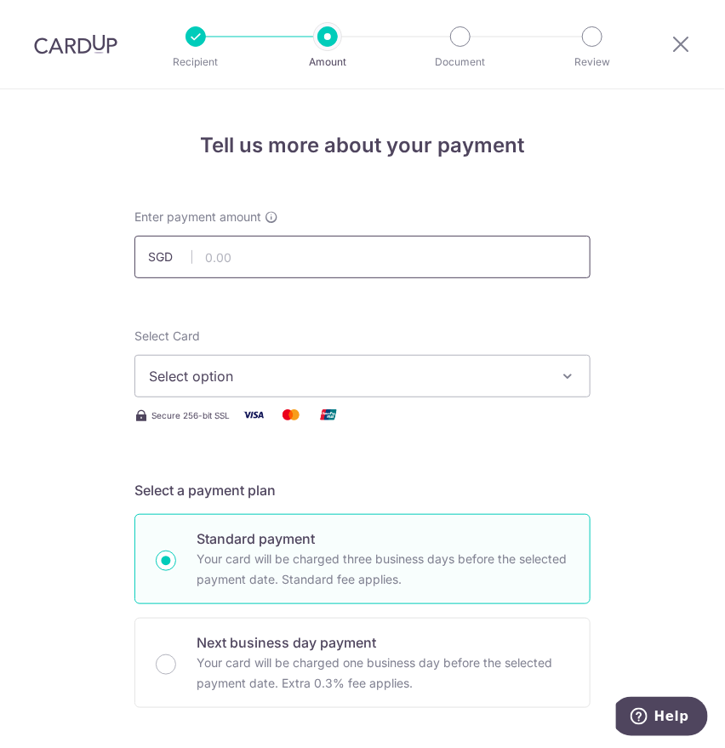
click at [237, 250] on input "text" at bounding box center [363, 257] width 456 height 43
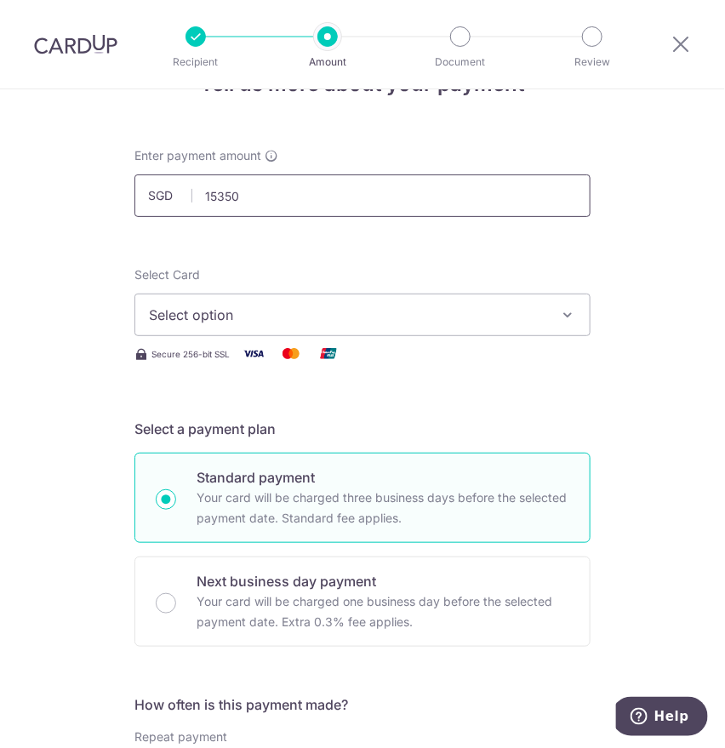
scroll to position [95, 0]
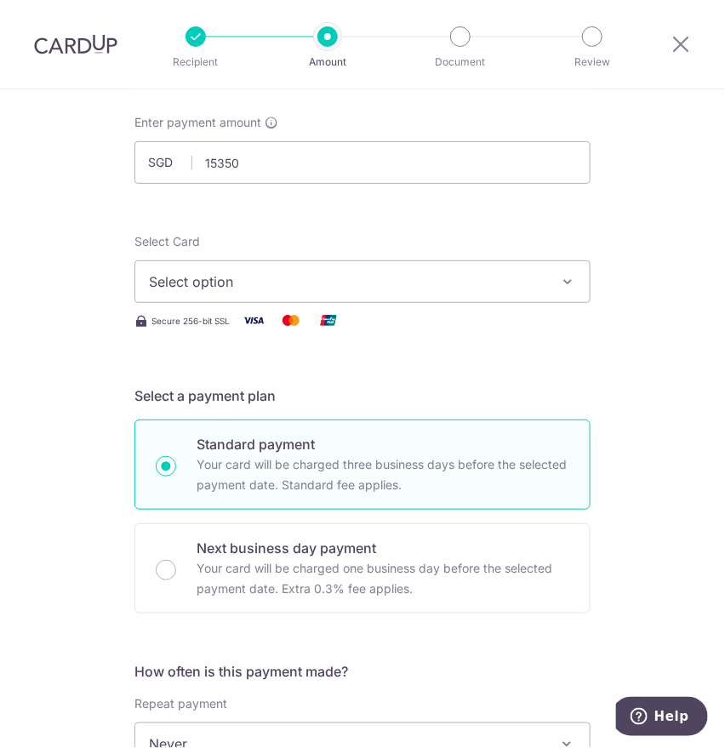
type input "15,350.00"
click at [177, 278] on span "Select option" at bounding box center [347, 282] width 397 height 20
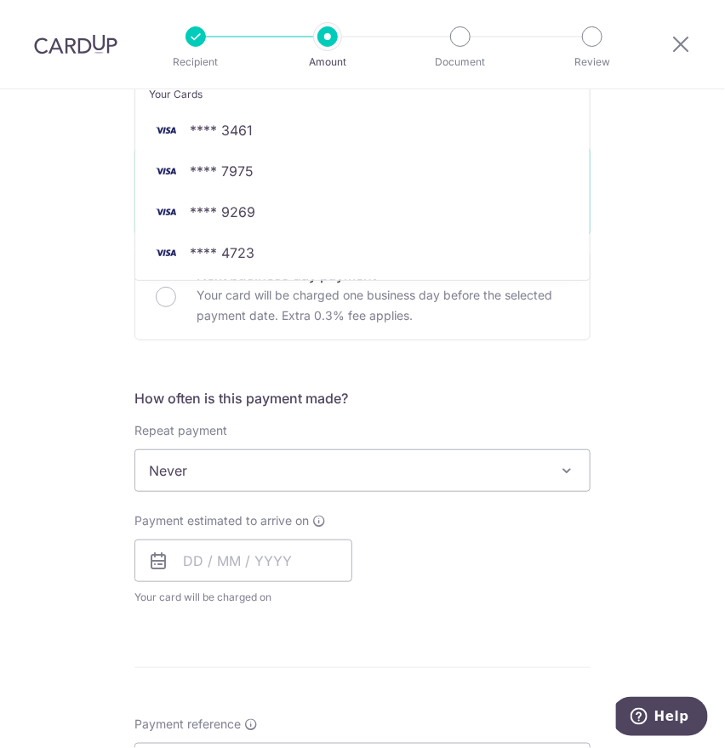
scroll to position [378, 0]
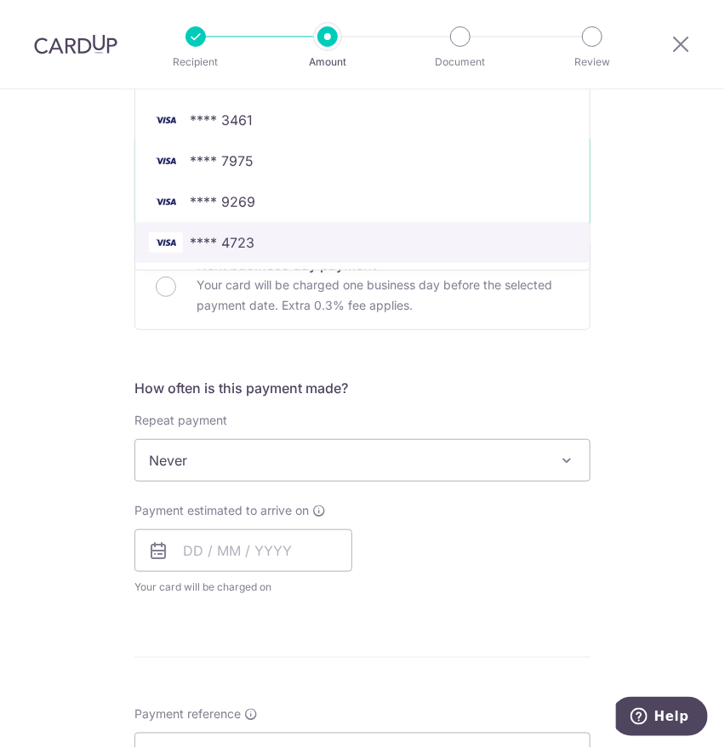
click at [234, 247] on span "**** 4723" at bounding box center [222, 242] width 65 height 20
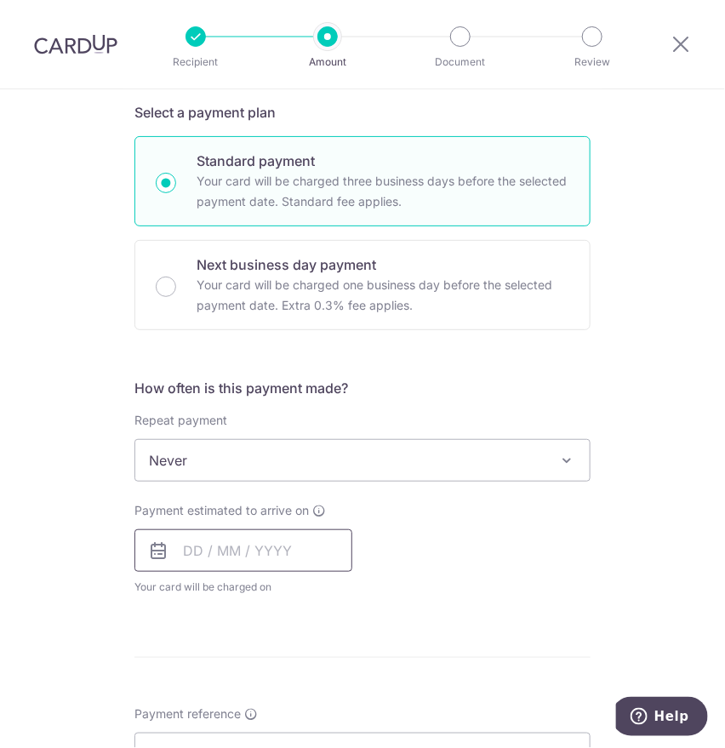
click at [175, 549] on input "text" at bounding box center [244, 551] width 218 height 43
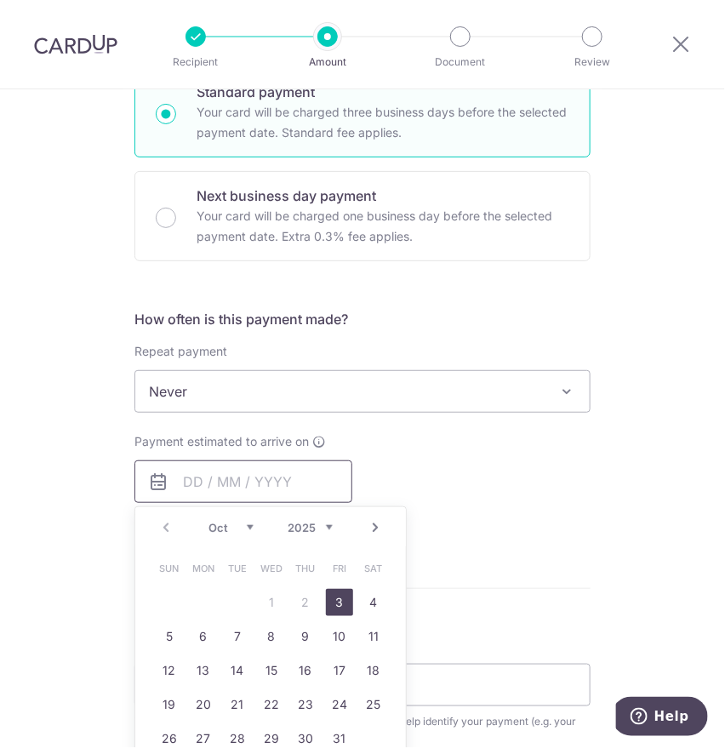
scroll to position [567, 0]
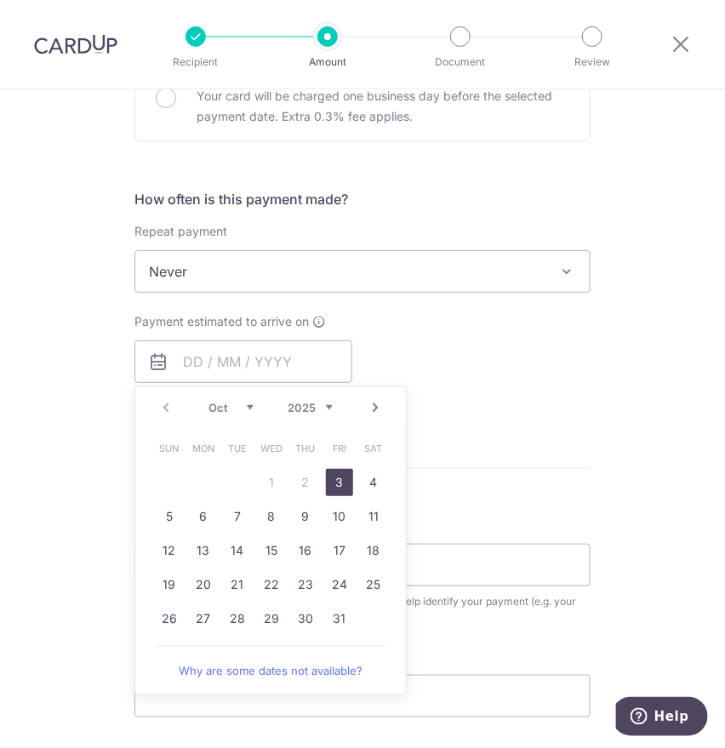
click at [330, 481] on link "3" at bounding box center [339, 482] width 27 height 27
type input "[DATE]"
click at [81, 441] on div "Tell us more about your payment Enter payment amount SGD 15,350.00 15350.00 Sel…" at bounding box center [362, 296] width 725 height 1548
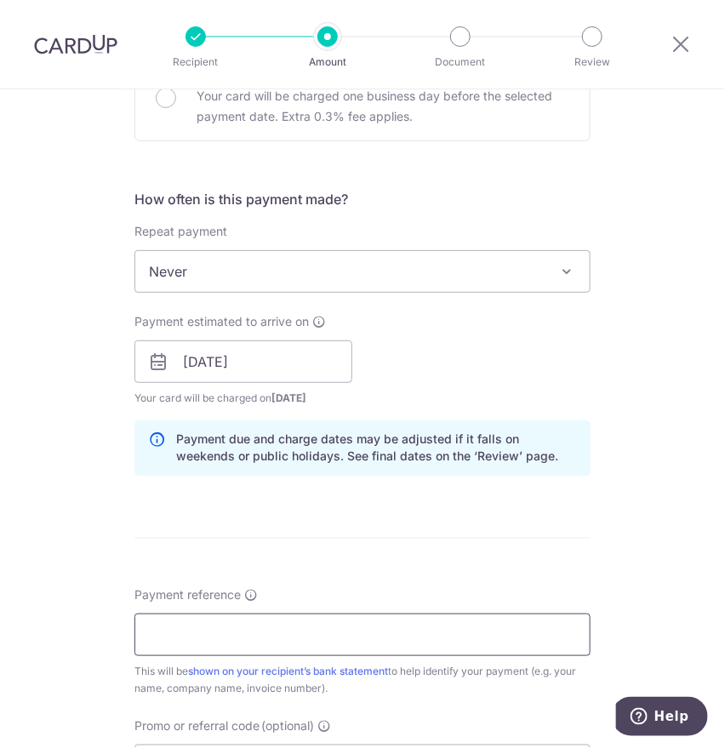
click at [199, 632] on input "Payment reference" at bounding box center [363, 635] width 456 height 43
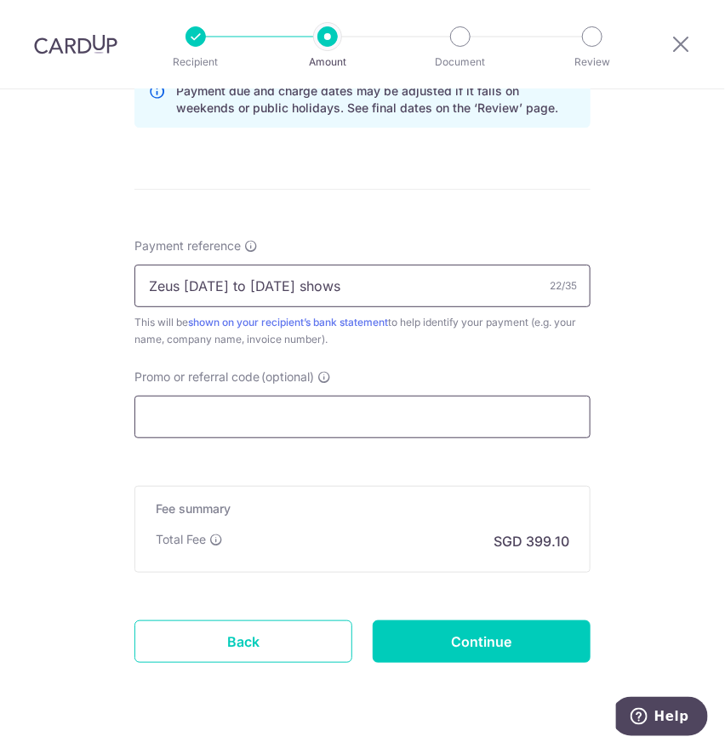
scroll to position [957, 0]
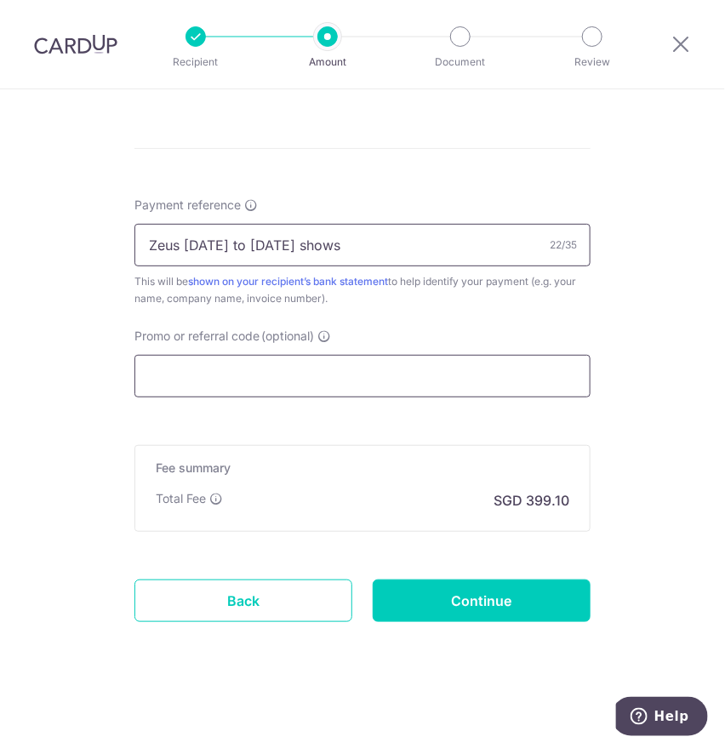
type input "Zeus 6 to 19 Oct shows"
click at [160, 388] on input "Promo or referral code (optional)" at bounding box center [363, 376] width 456 height 43
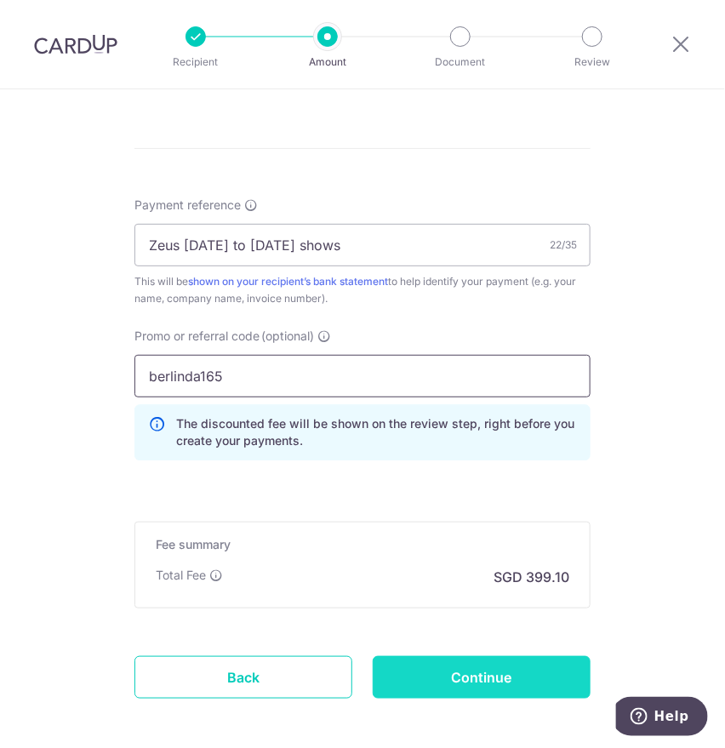
type input "berlinda165"
click at [412, 682] on input "Continue" at bounding box center [482, 677] width 218 height 43
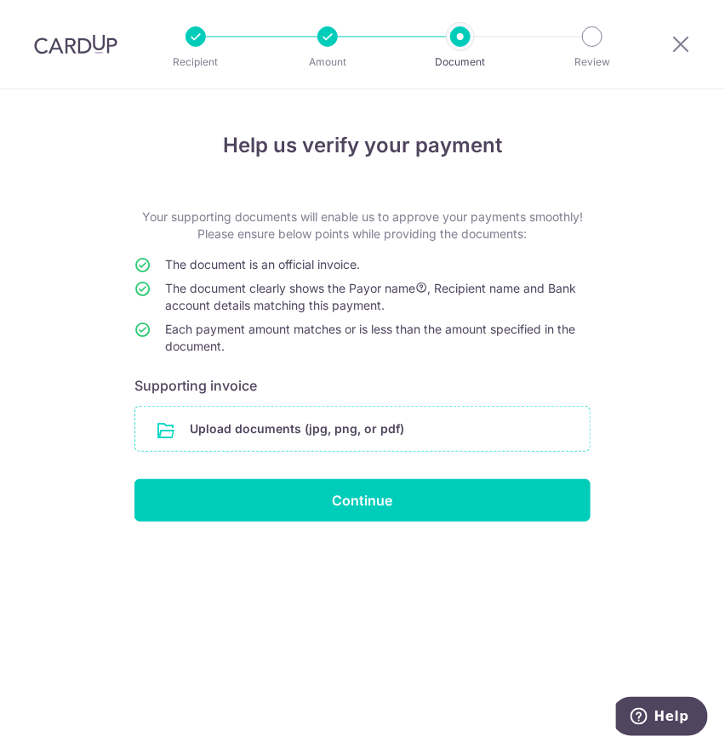
click at [179, 430] on input "file" at bounding box center [362, 429] width 455 height 44
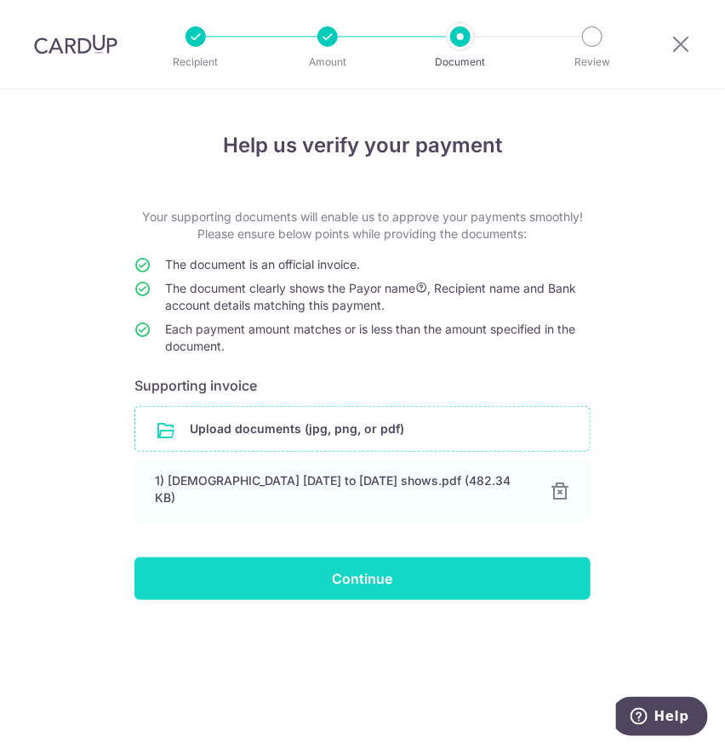
click at [253, 568] on input "Continue" at bounding box center [363, 579] width 456 height 43
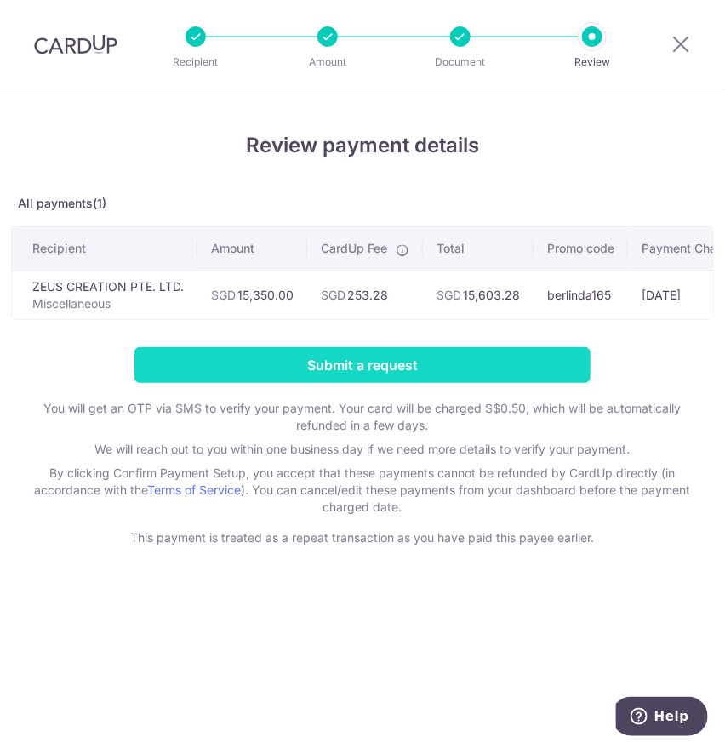
click at [257, 376] on input "Submit a request" at bounding box center [363, 365] width 456 height 36
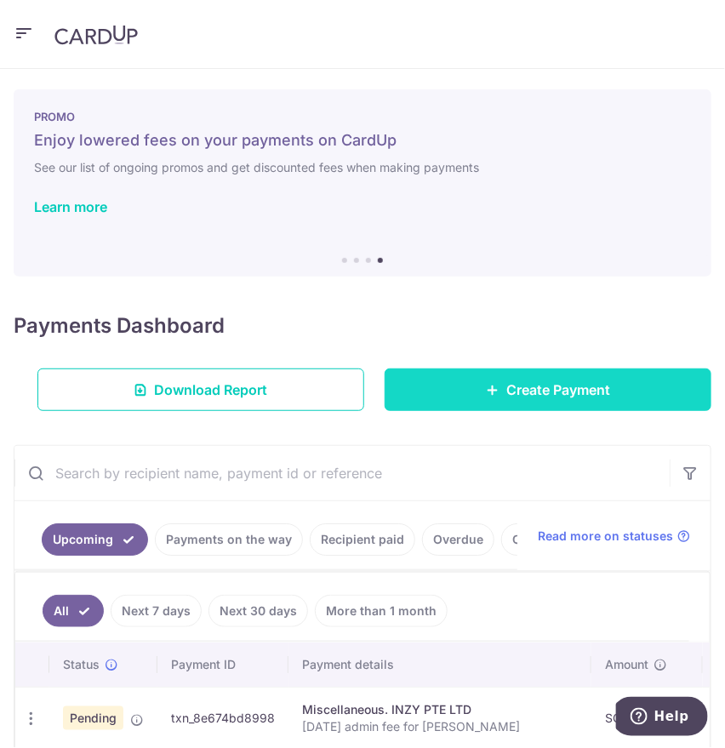
click at [473, 382] on link "Create Payment" at bounding box center [548, 390] width 327 height 43
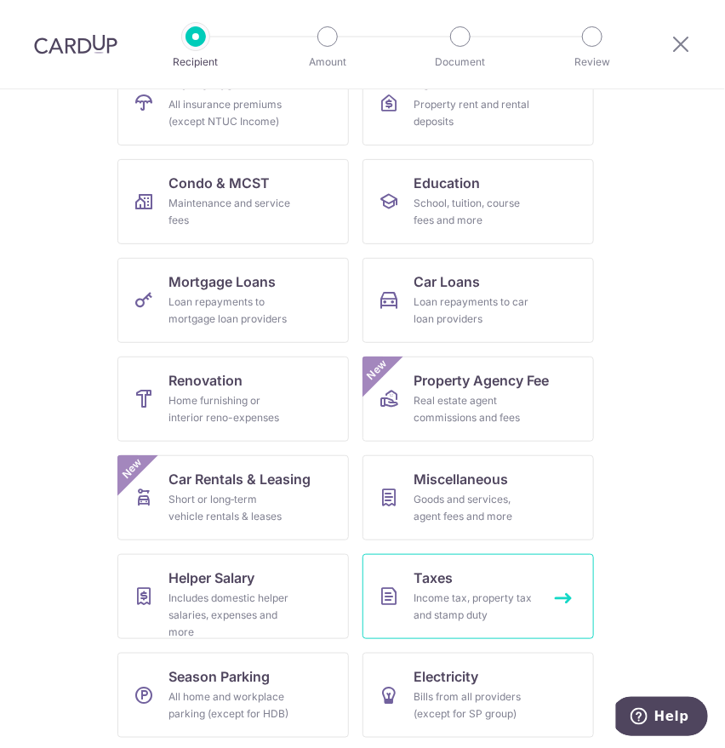
scroll to position [210, 0]
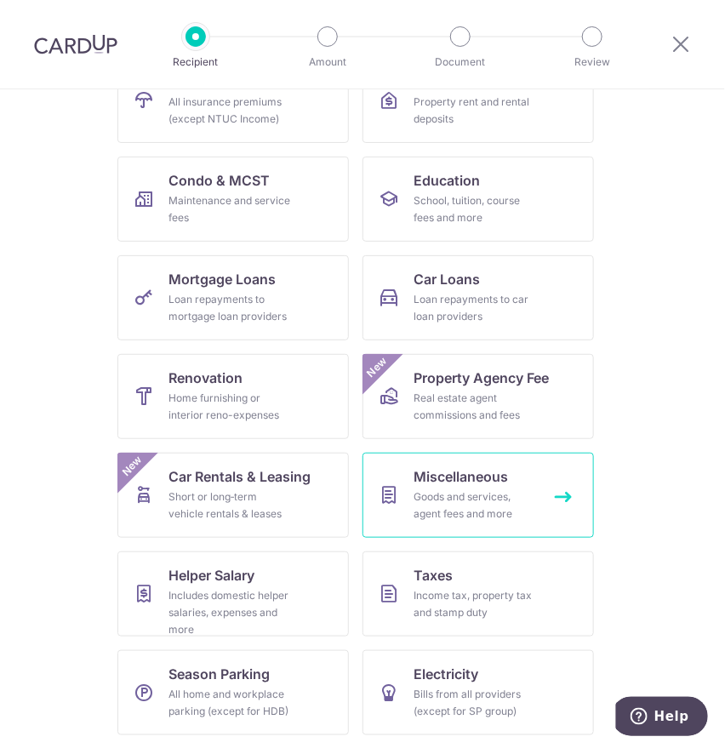
click at [421, 502] on div "Goods and services, agent fees and more" at bounding box center [475, 506] width 123 height 34
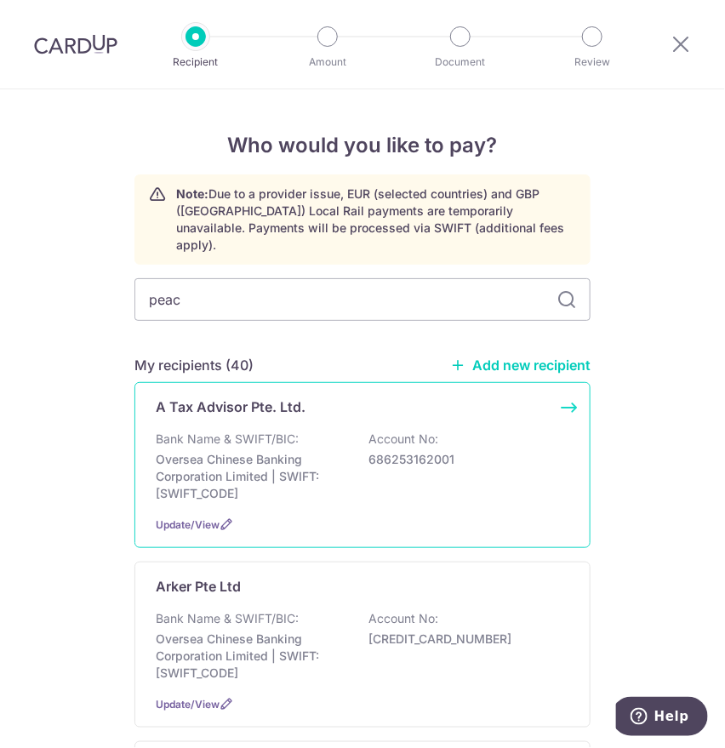
type input "peach"
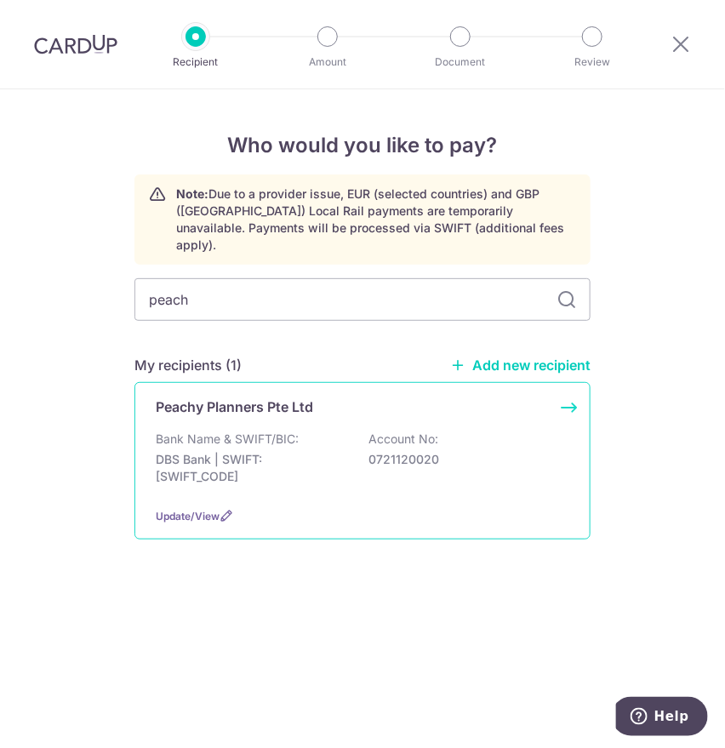
click at [261, 463] on p "DBS Bank | SWIFT: [SWIFT_CODE]" at bounding box center [251, 468] width 191 height 34
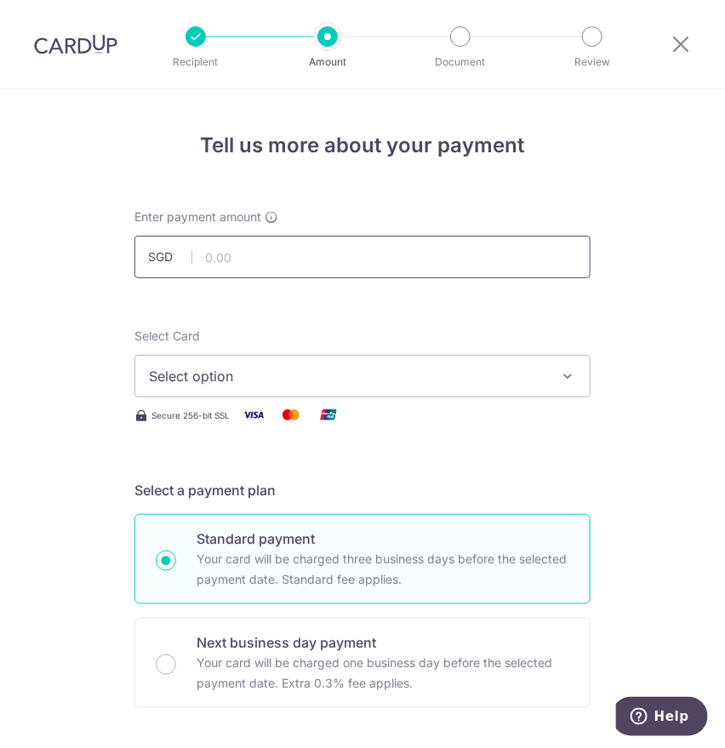
drag, startPoint x: 218, startPoint y: 247, endPoint x: 221, endPoint y: 257, distance: 10.8
click at [218, 247] on input "text" at bounding box center [363, 257] width 456 height 43
type input "490.00"
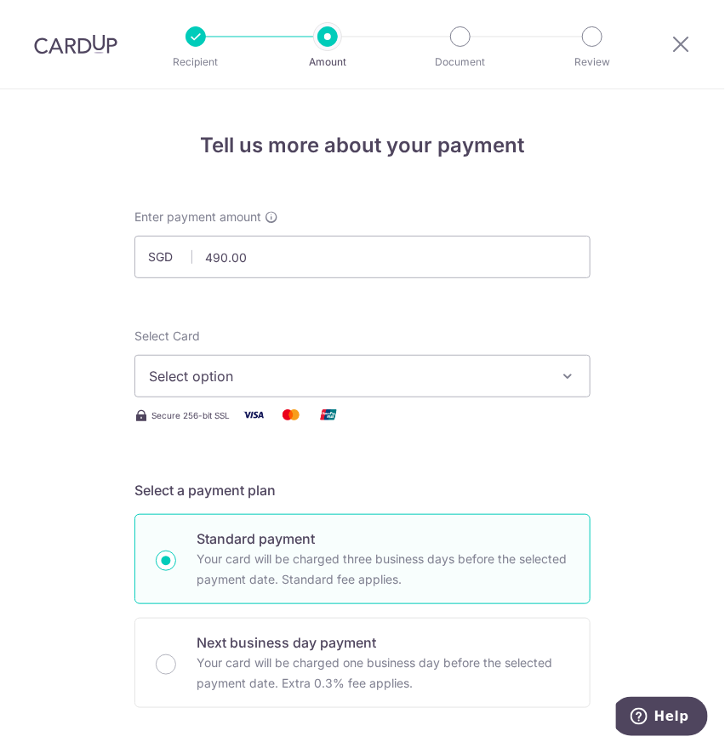
drag, startPoint x: 100, startPoint y: 354, endPoint x: 198, endPoint y: 393, distance: 104.7
click at [164, 359] on button "Select option" at bounding box center [363, 376] width 456 height 43
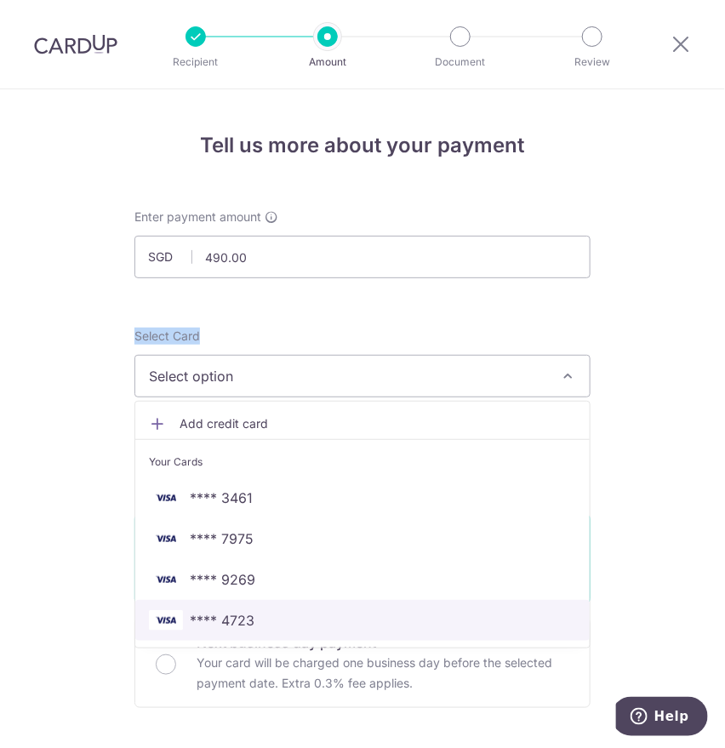
click at [209, 615] on span "**** 4723" at bounding box center [222, 620] width 65 height 20
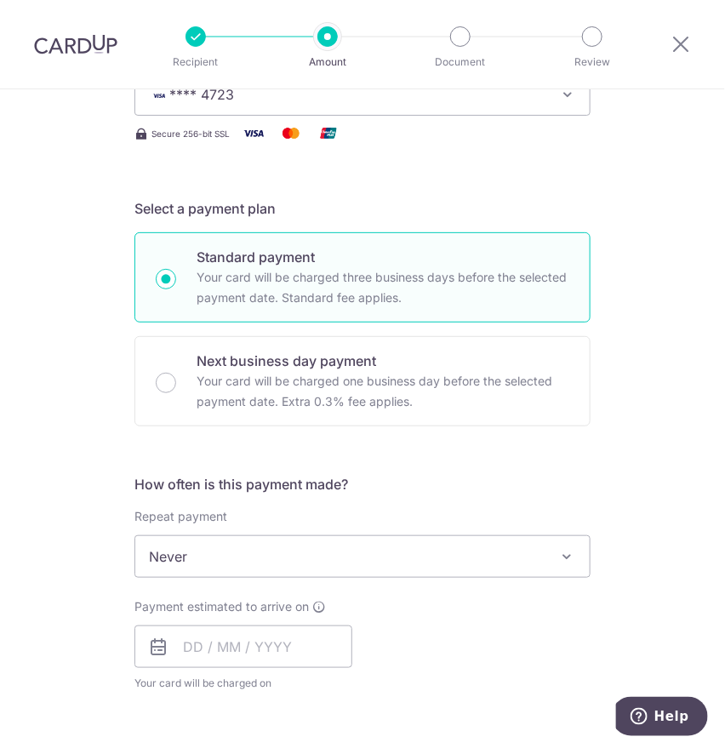
scroll to position [284, 0]
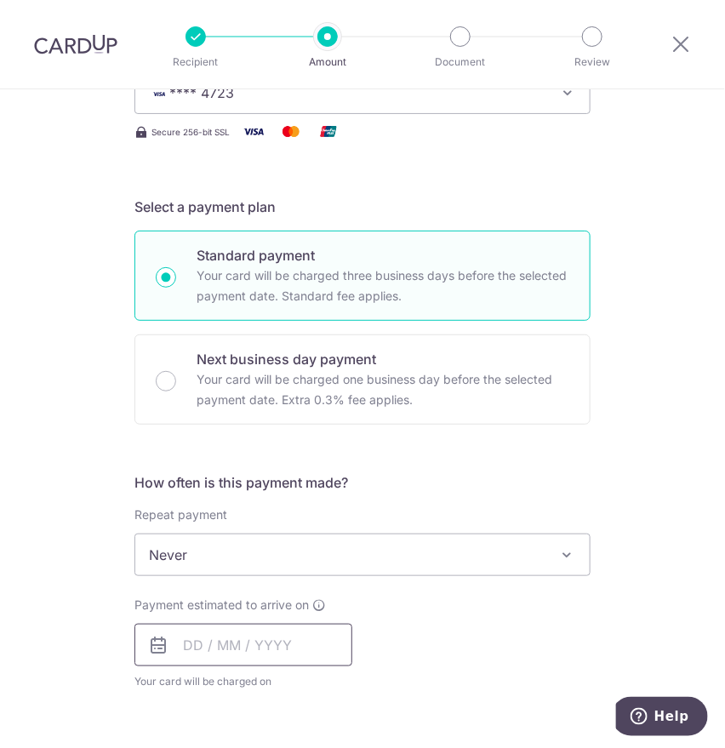
click at [185, 641] on input "text" at bounding box center [244, 645] width 218 height 43
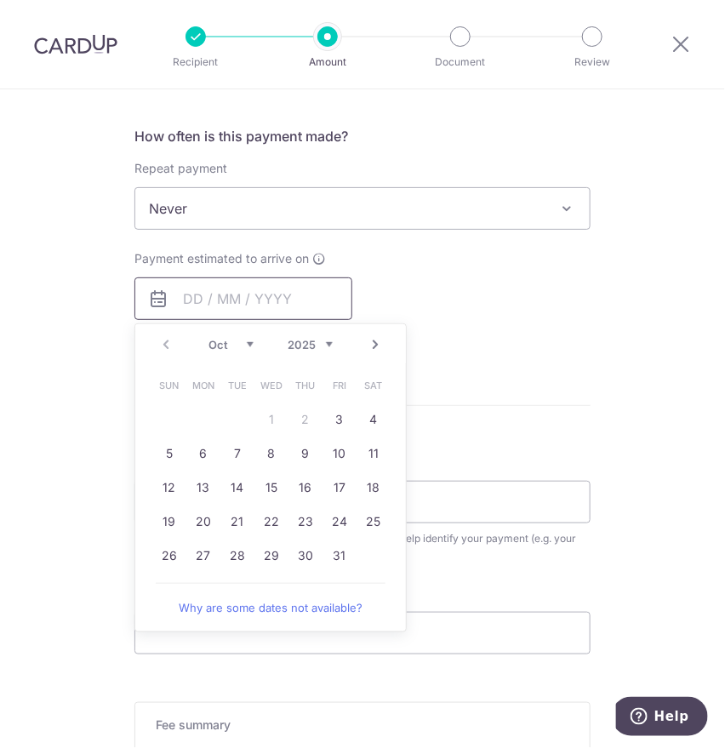
scroll to position [662, 0]
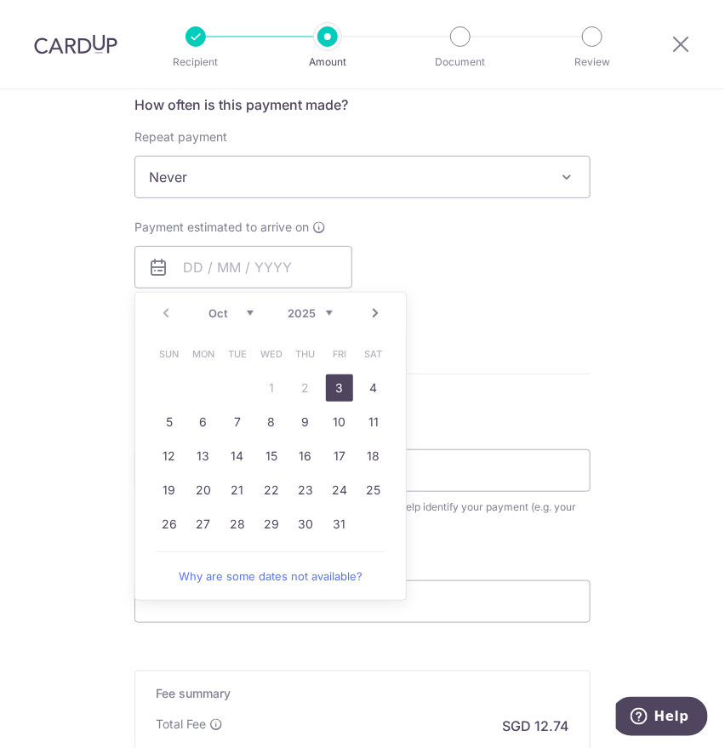
drag, startPoint x: 335, startPoint y: 393, endPoint x: 126, endPoint y: 524, distance: 247.1
click at [335, 393] on link "3" at bounding box center [339, 388] width 27 height 27
type input "[DATE]"
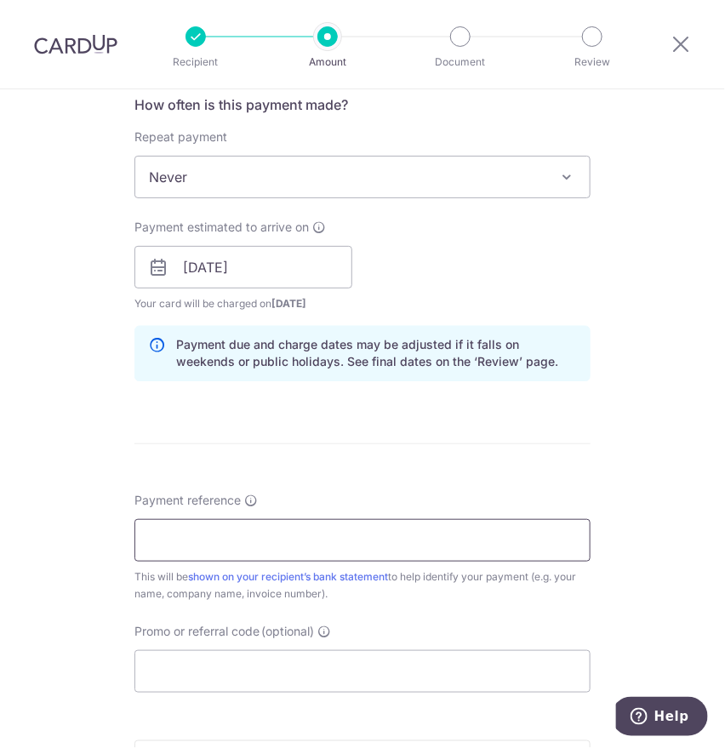
click at [185, 547] on input "Payment reference" at bounding box center [363, 540] width 456 height 43
click at [148, 532] on input "Payment reference" at bounding box center [363, 540] width 456 height 43
type input "0596"
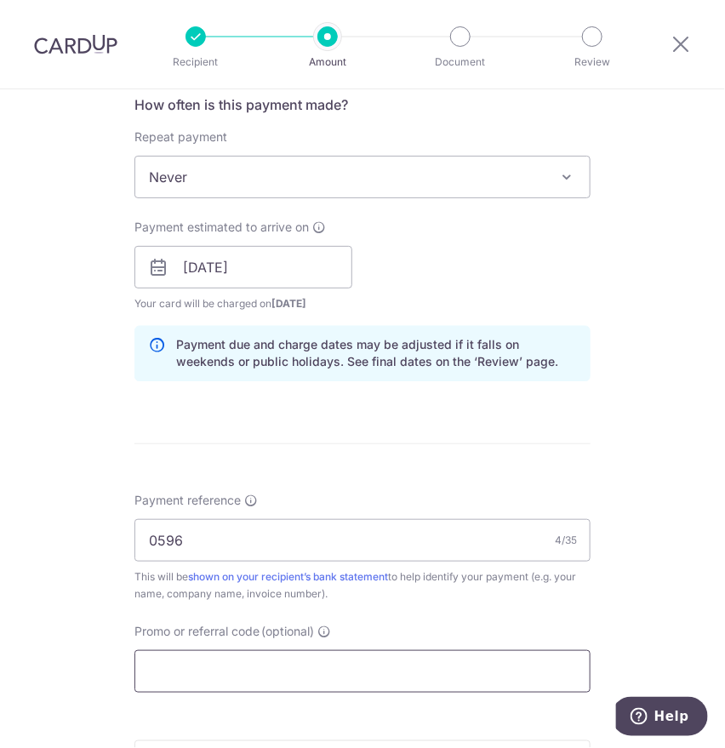
click at [209, 660] on input "Promo or referral code (optional)" at bounding box center [363, 671] width 456 height 43
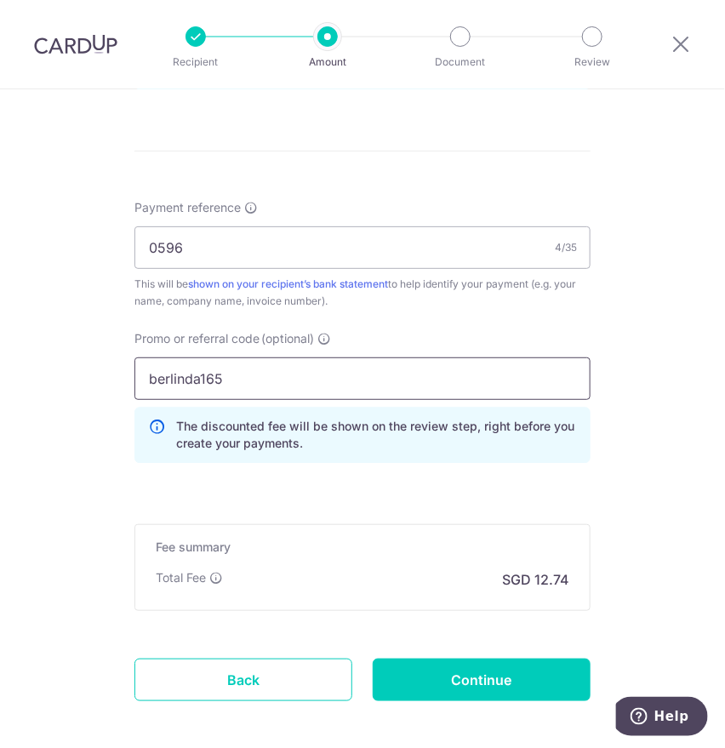
scroll to position [1034, 0]
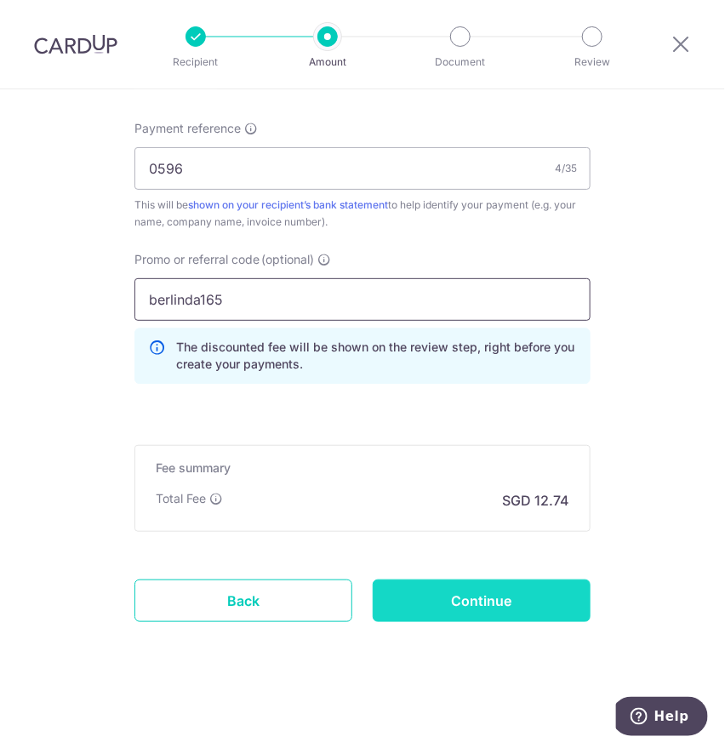
type input "berlinda165"
click at [403, 604] on input "Continue" at bounding box center [482, 601] width 218 height 43
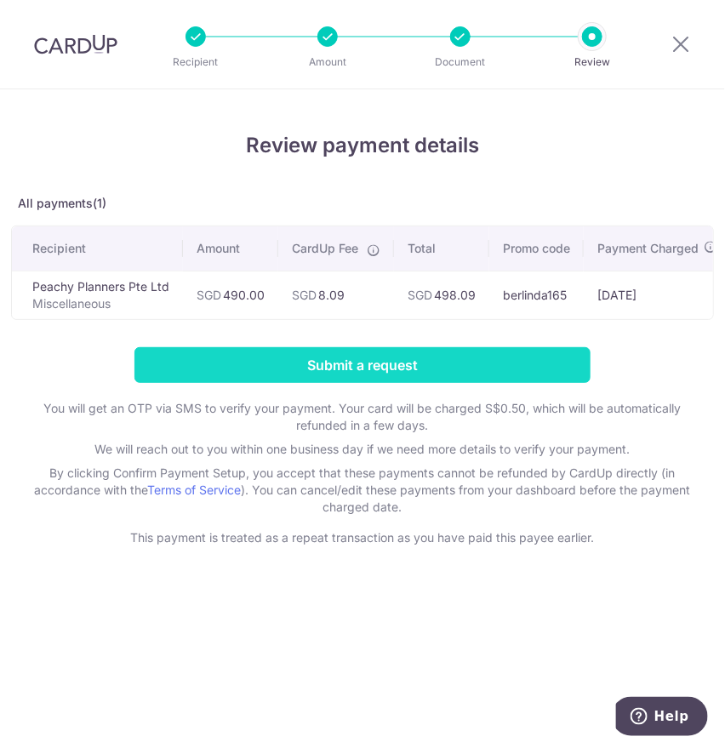
click at [289, 377] on input "Submit a request" at bounding box center [363, 365] width 456 height 36
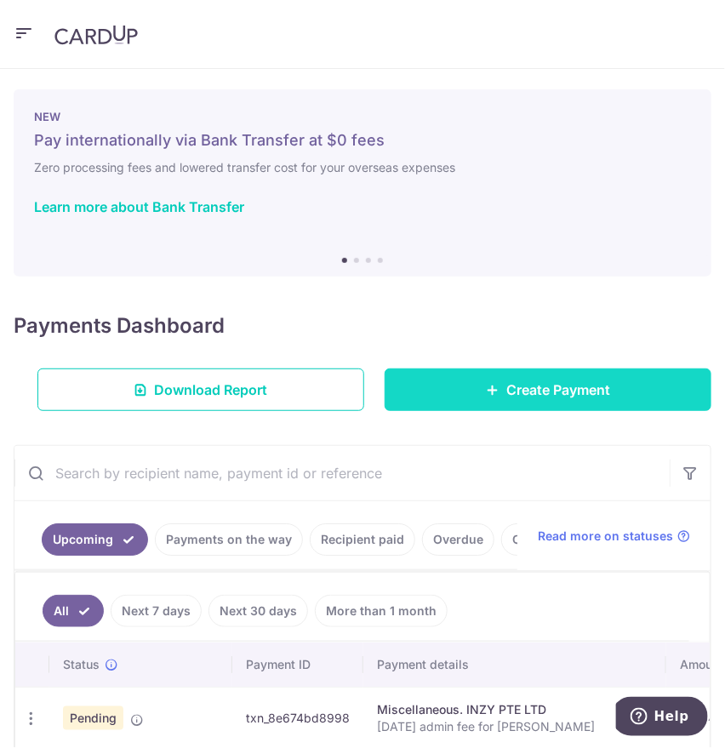
click at [438, 386] on link "Create Payment" at bounding box center [548, 390] width 327 height 43
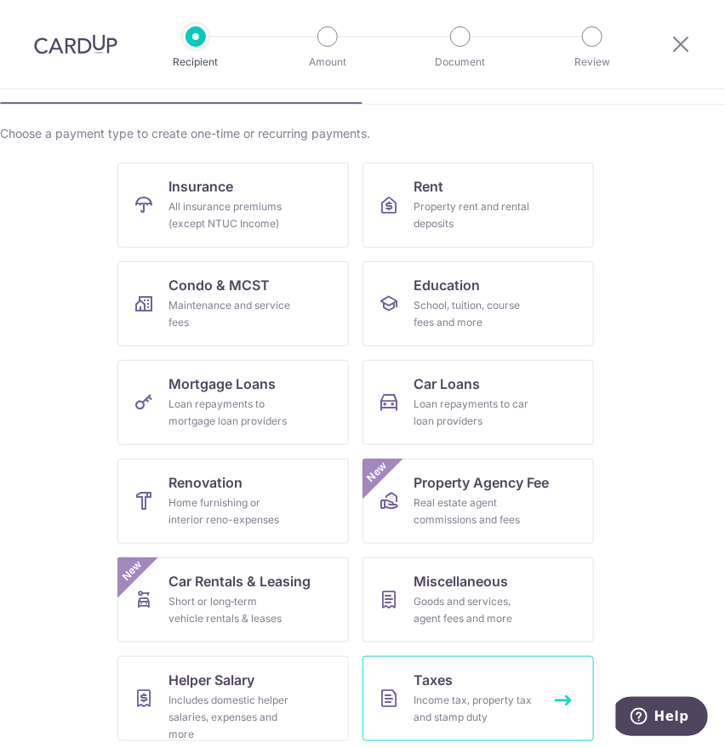
scroll to position [189, 0]
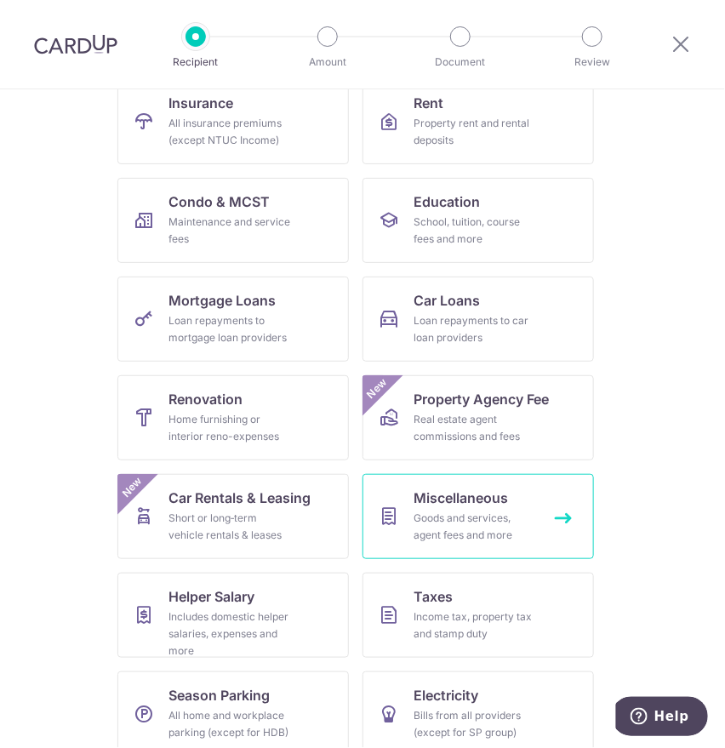
click at [429, 523] on div "Goods and services, agent fees and more" at bounding box center [475, 527] width 123 height 34
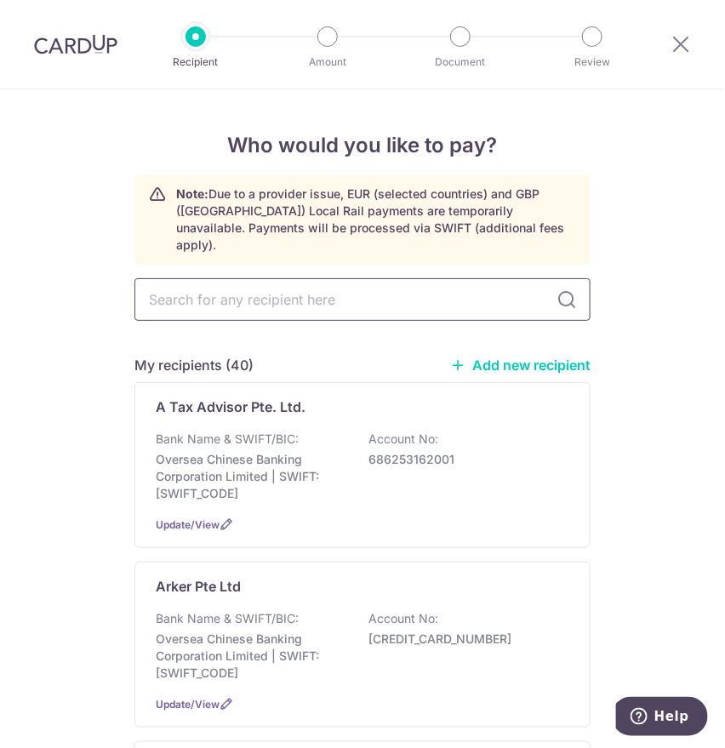
click at [249, 278] on input "text" at bounding box center [363, 299] width 456 height 43
type input "oh e"
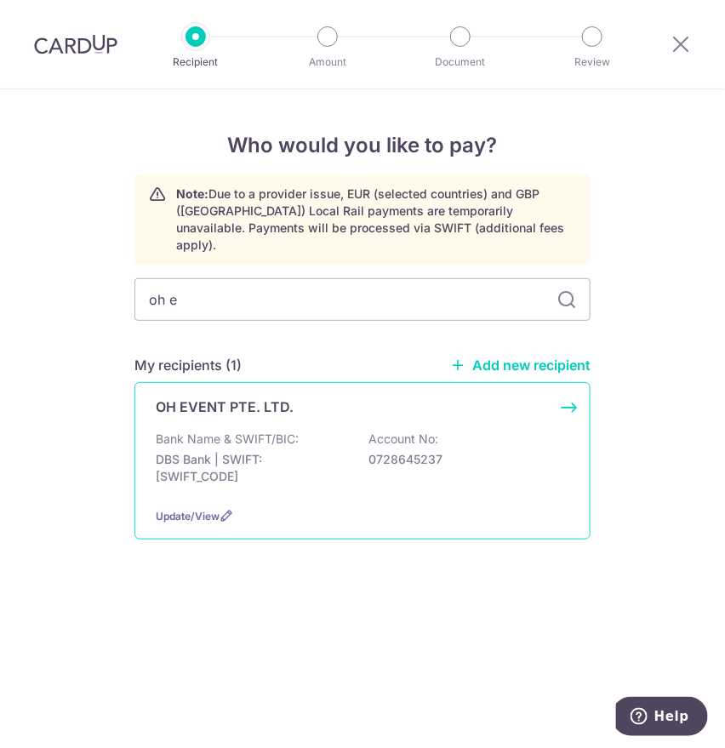
click at [245, 431] on p "Bank Name & SWIFT/BIC:" at bounding box center [227, 439] width 143 height 17
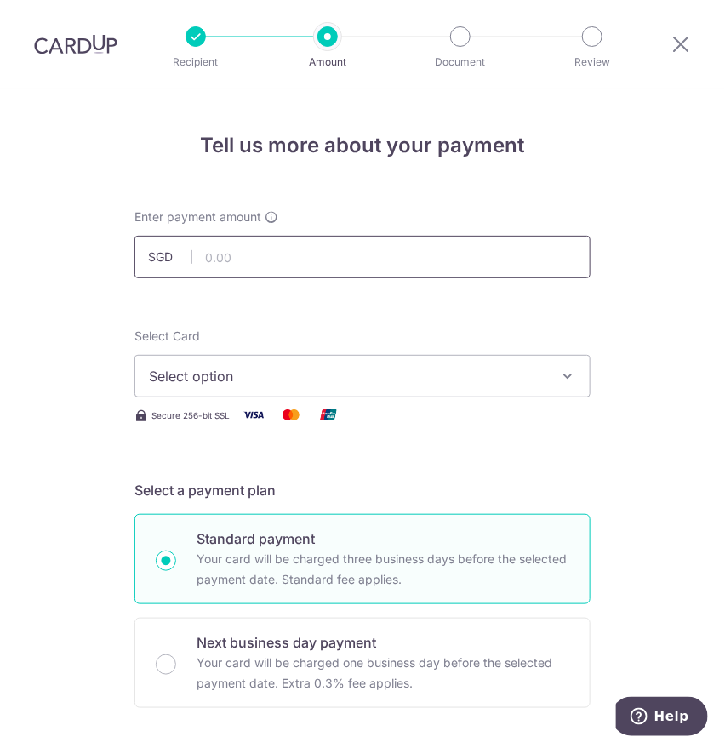
click at [238, 259] on input "text" at bounding box center [363, 257] width 456 height 43
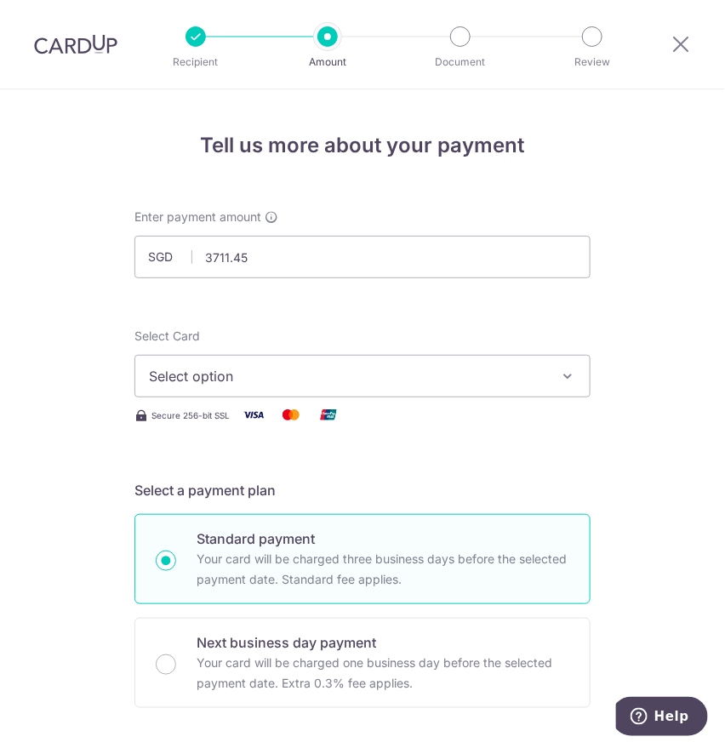
type input "3,711.45"
click at [172, 383] on span "Select option" at bounding box center [347, 376] width 397 height 20
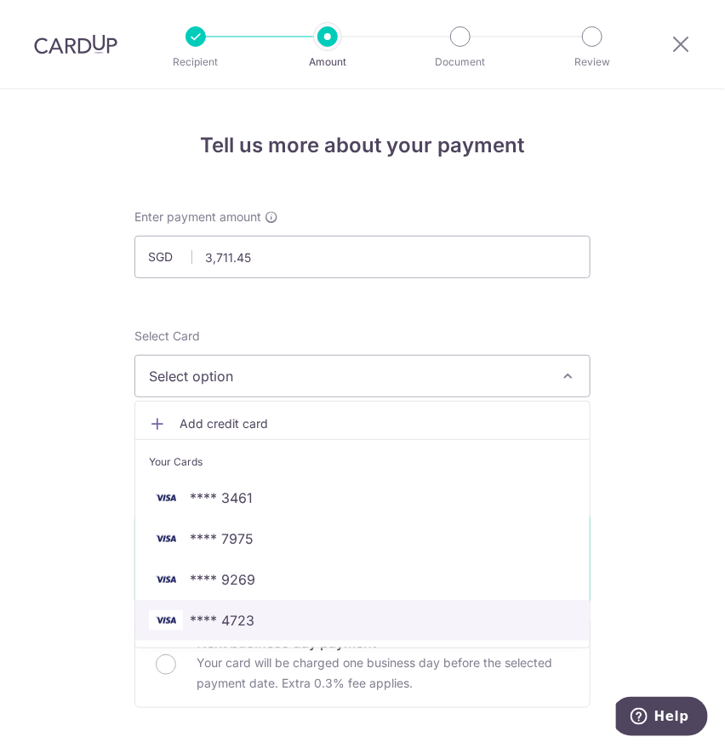
click at [221, 614] on span "**** 4723" at bounding box center [222, 620] width 65 height 20
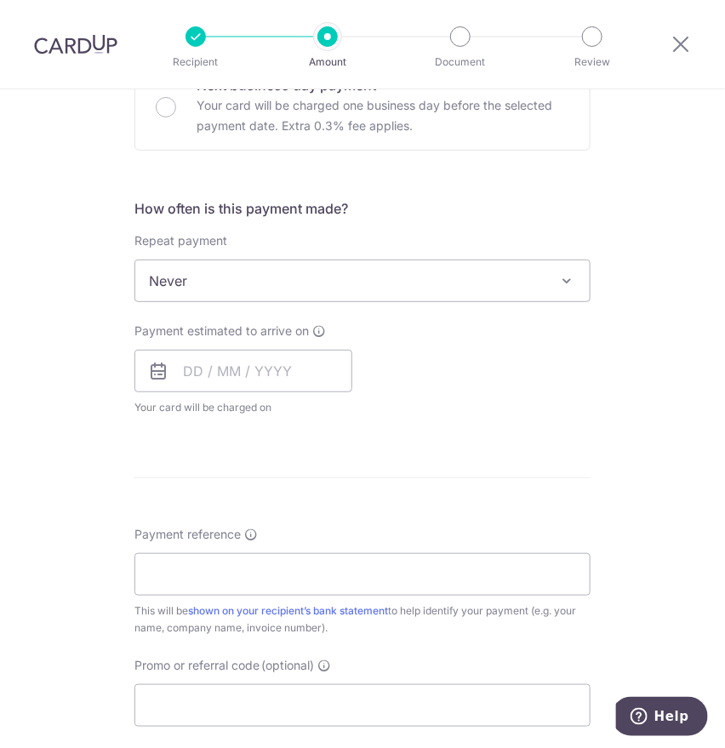
scroll to position [567, 0]
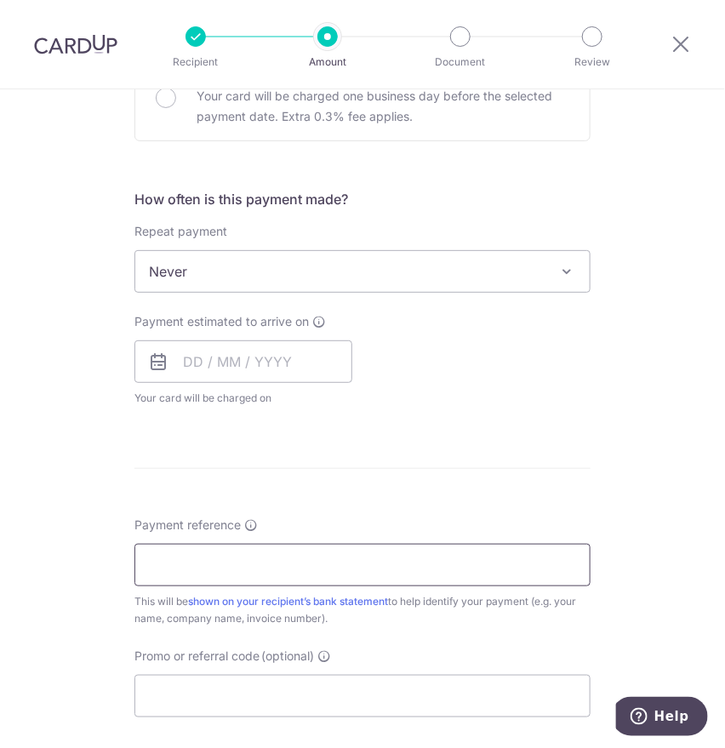
click at [257, 570] on input "Payment reference" at bounding box center [363, 565] width 456 height 43
type input "Sept 2025 RS gifts from Kenneth"
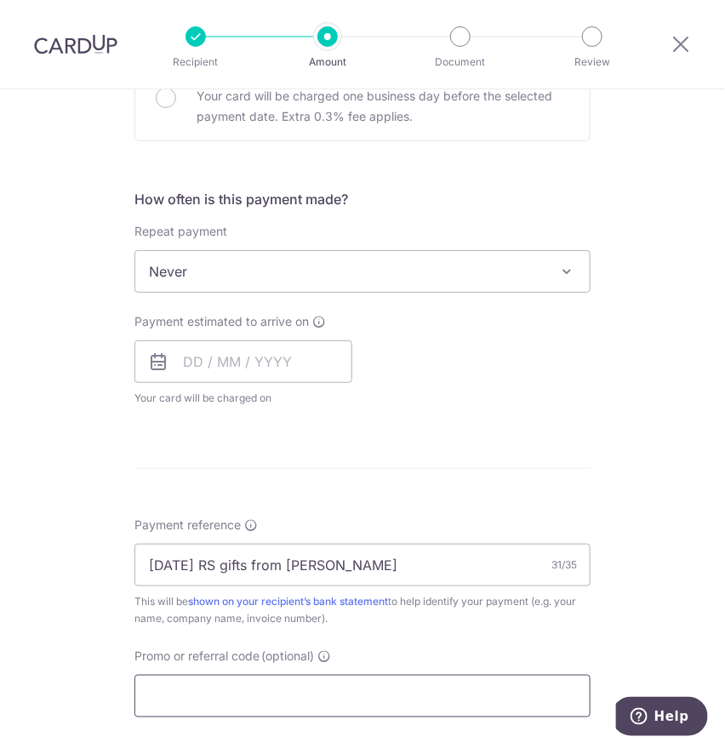
click at [176, 702] on input "Promo or referral code (optional)" at bounding box center [363, 696] width 456 height 43
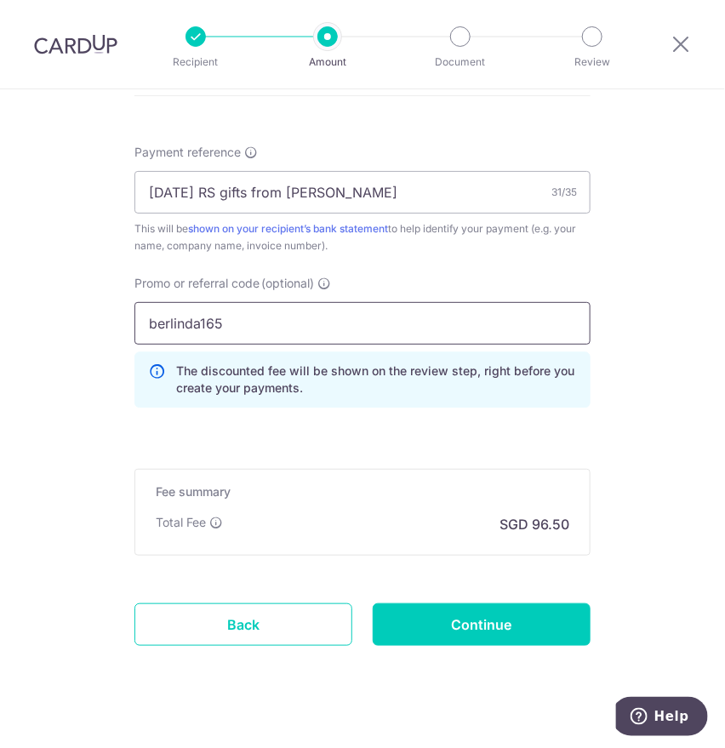
scroll to position [964, 0]
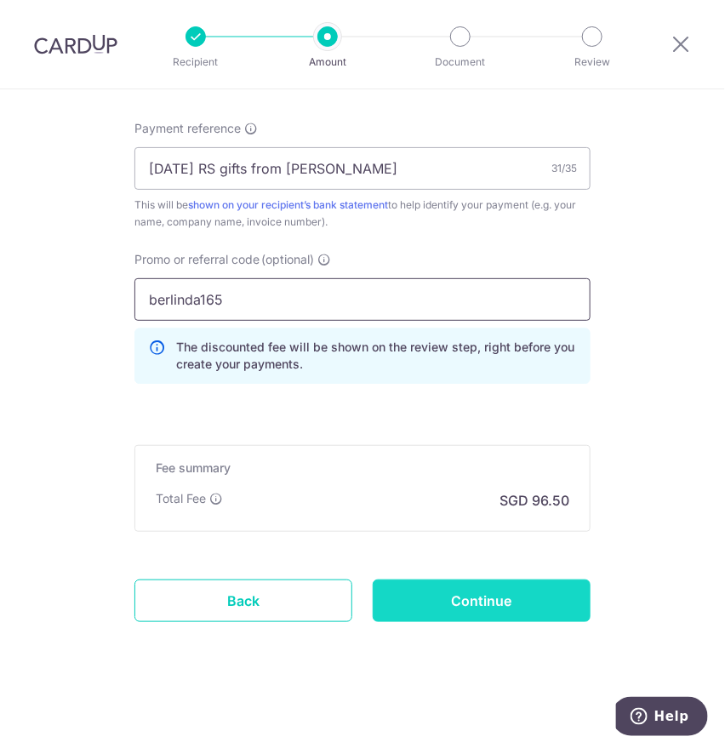
type input "berlinda165"
click at [431, 587] on input "Continue" at bounding box center [482, 601] width 218 height 43
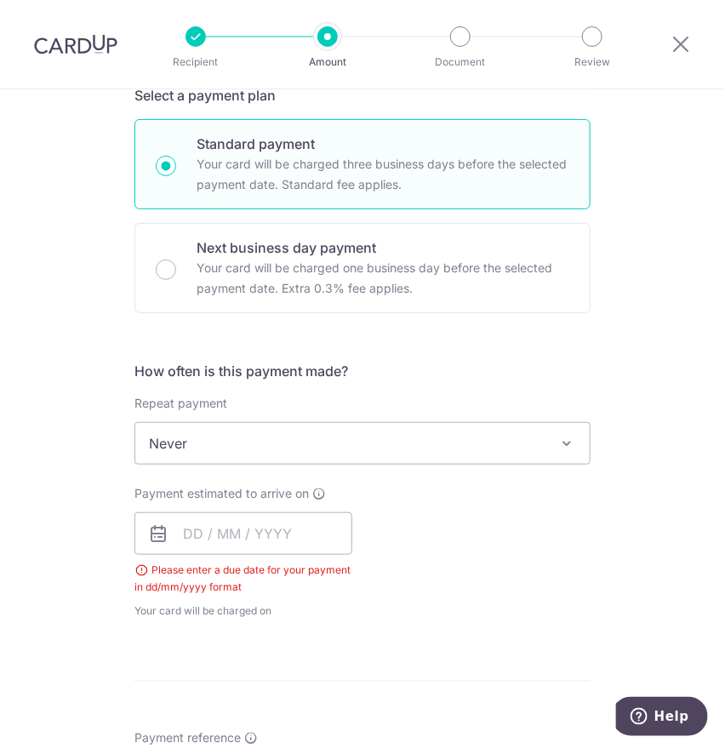
scroll to position [394, 0]
drag, startPoint x: 177, startPoint y: 560, endPoint x: 177, endPoint y: 537, distance: 23.0
click at [179, 558] on div "Payment estimated to arrive on Please enter a due date for your payment in dd/m…" at bounding box center [244, 553] width 218 height 135
click at [177, 537] on input "text" at bounding box center [244, 534] width 218 height 43
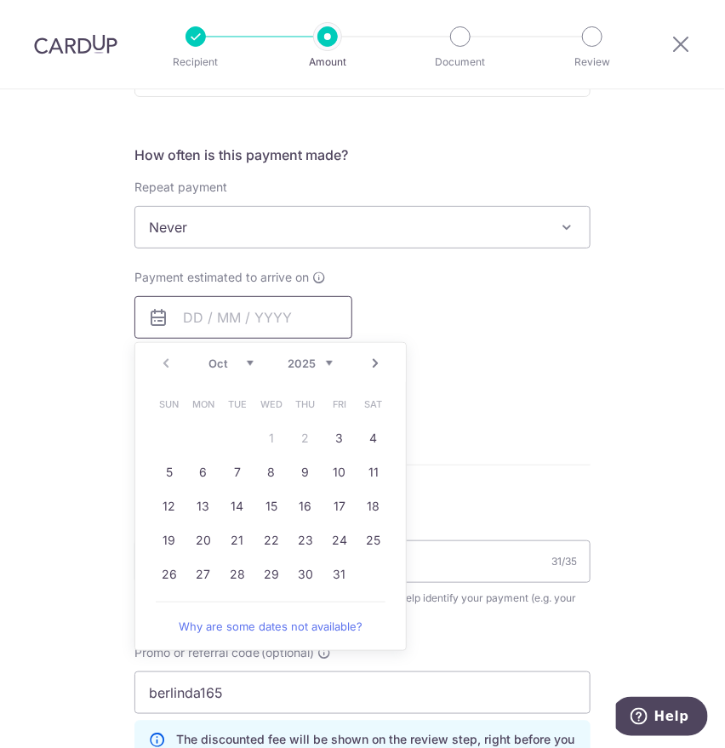
scroll to position [678, 0]
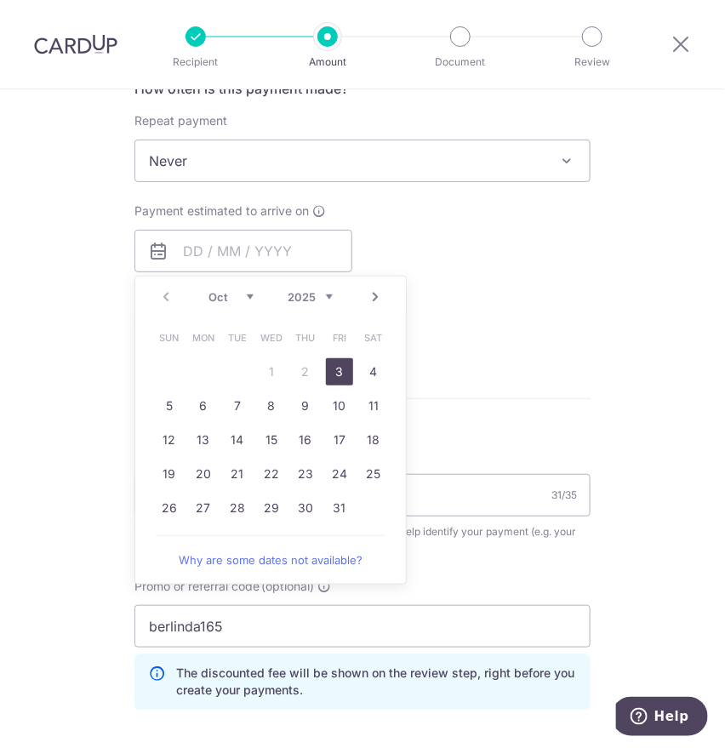
drag, startPoint x: 332, startPoint y: 374, endPoint x: 513, endPoint y: 318, distance: 189.8
click at [332, 374] on link "3" at bounding box center [339, 371] width 27 height 27
type input "03/10/2025"
click at [0, 0] on div "Payment due and charge dates may be adjusted if it falls on weekends or public …" at bounding box center [0, 0] width 0 height 0
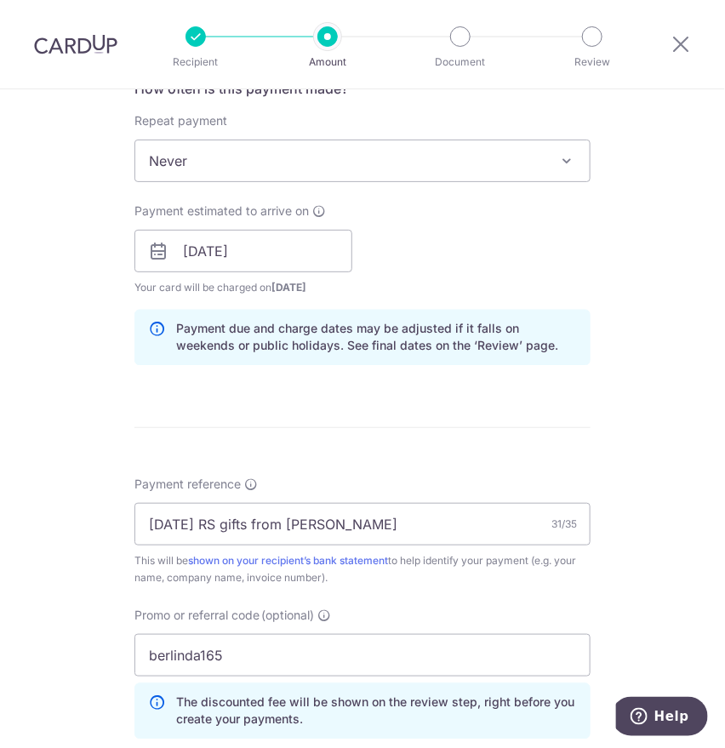
scroll to position [1034, 0]
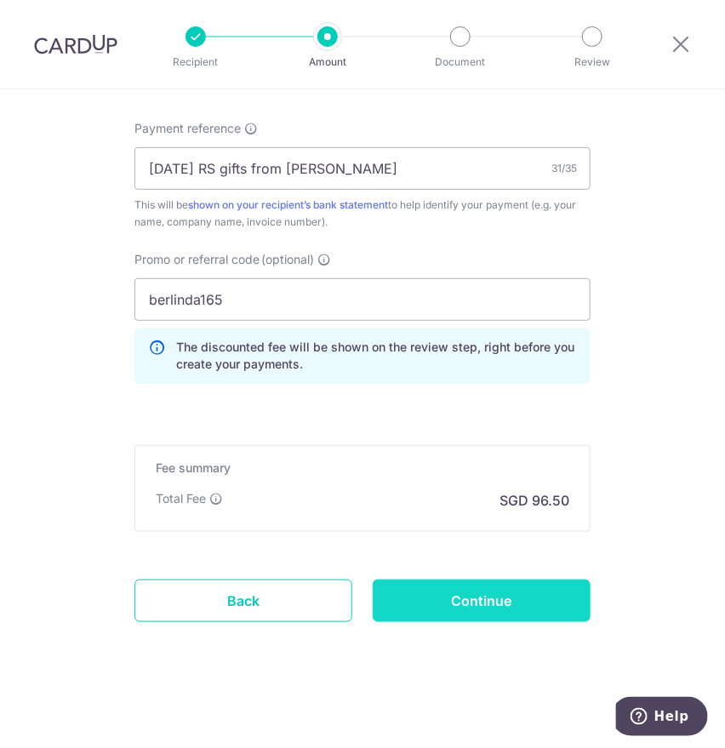
click at [429, 599] on input "Continue" at bounding box center [482, 601] width 218 height 43
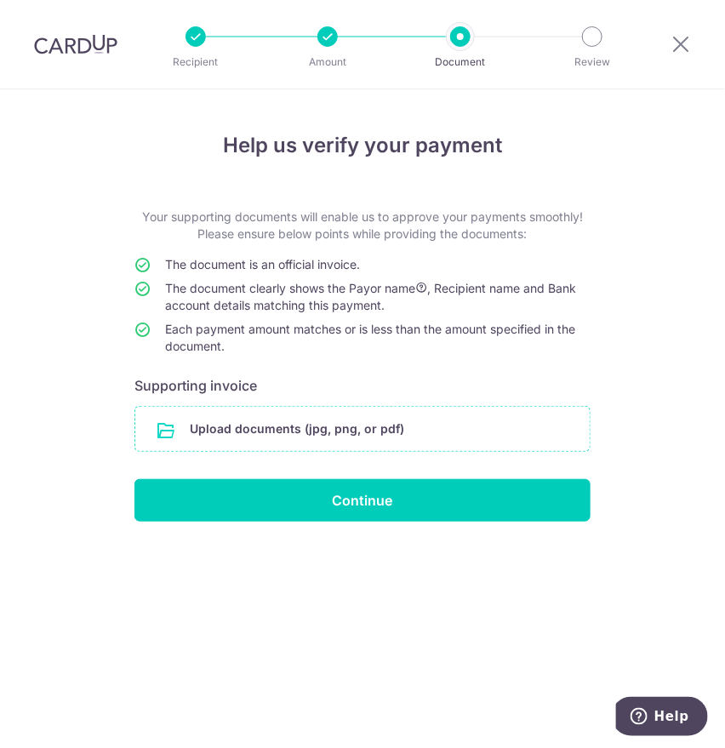
click at [246, 426] on input "file" at bounding box center [362, 429] width 455 height 44
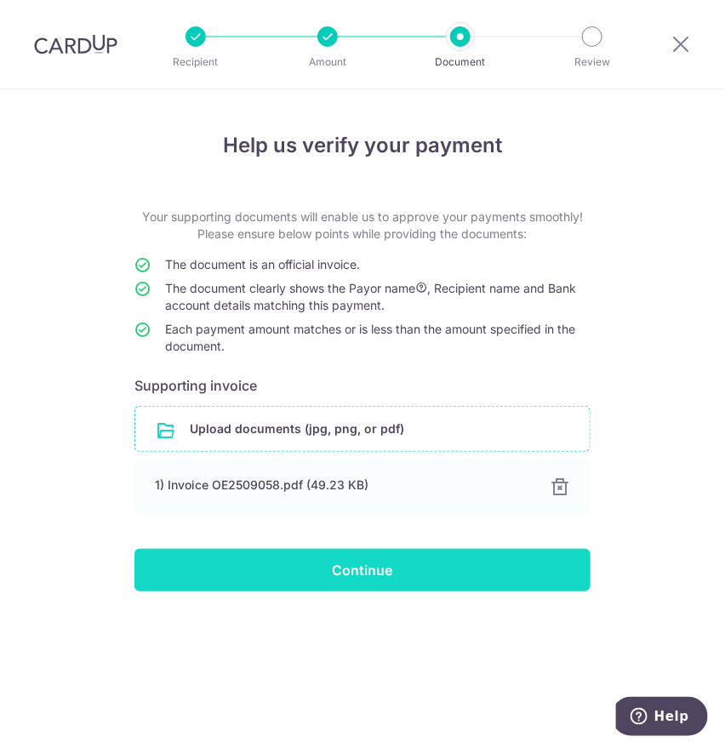
click at [259, 570] on input "Continue" at bounding box center [363, 570] width 456 height 43
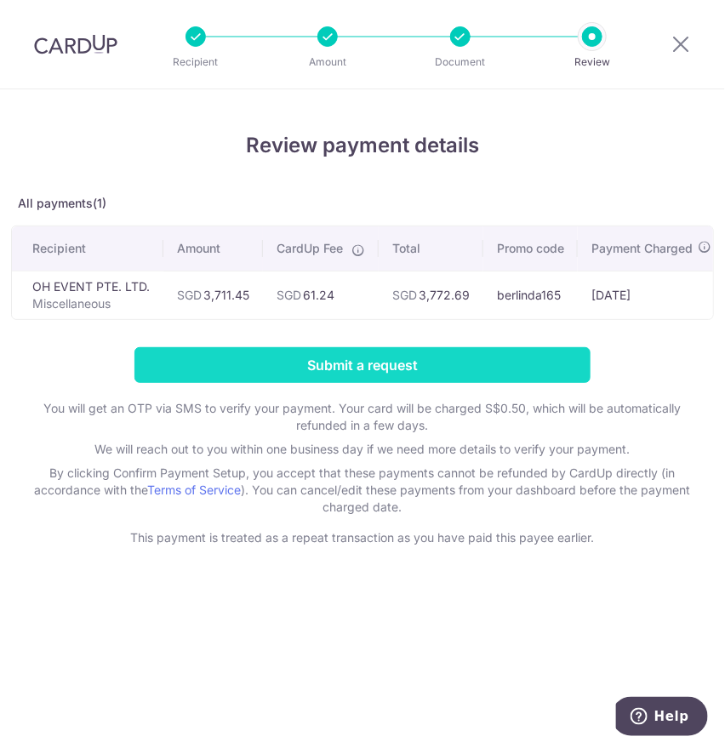
click at [323, 383] on input "Submit a request" at bounding box center [363, 365] width 456 height 36
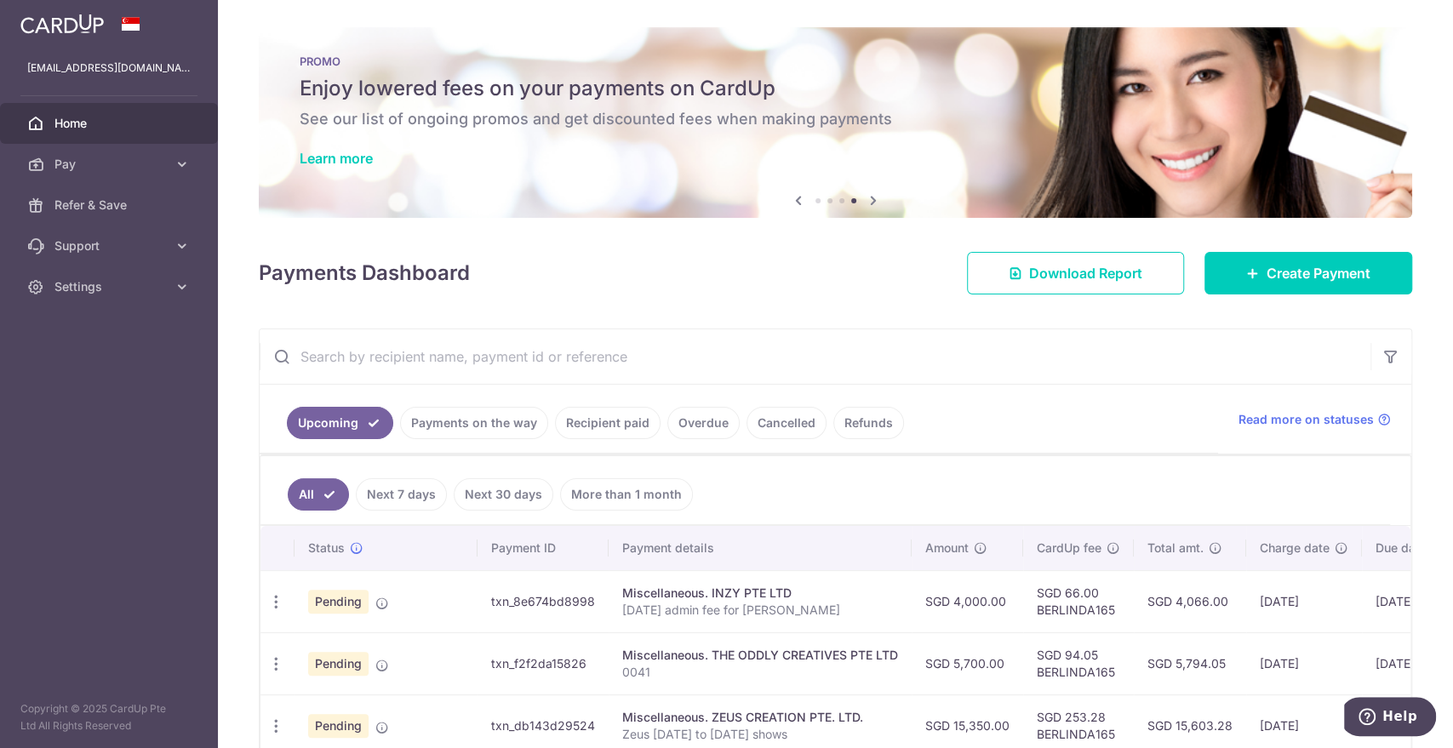
scroll to position [189, 0]
